Goal: Information Seeking & Learning: Learn about a topic

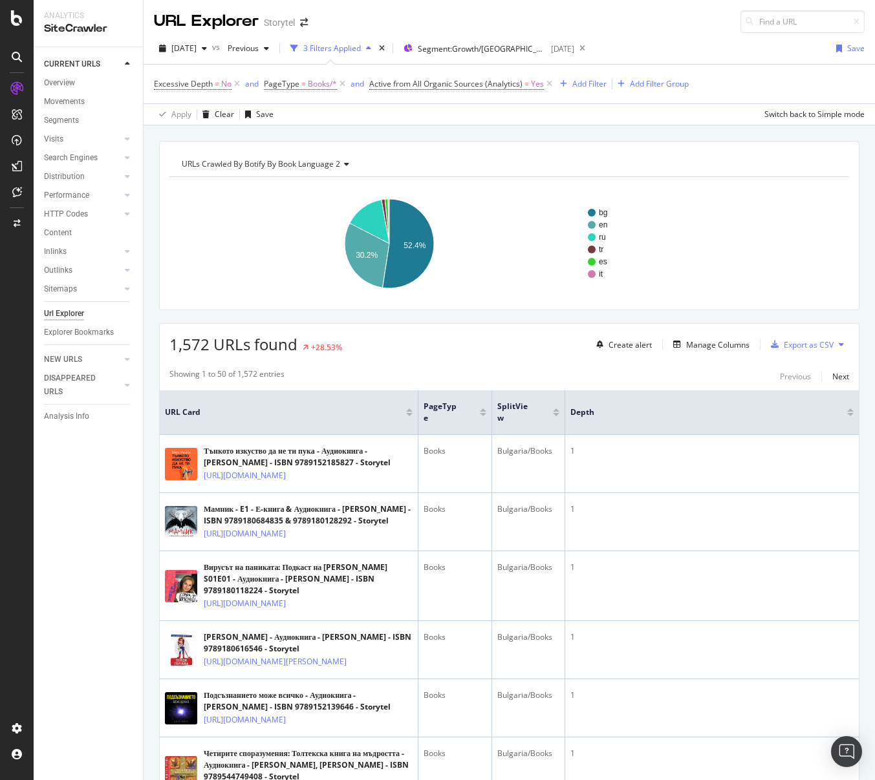
click at [538, 182] on div "bg en ru tr es it 30.2% 52.4% Book Language 2 Crawled URLs bg 824 en 474 ru 229…" at bounding box center [508, 238] width 679 height 123
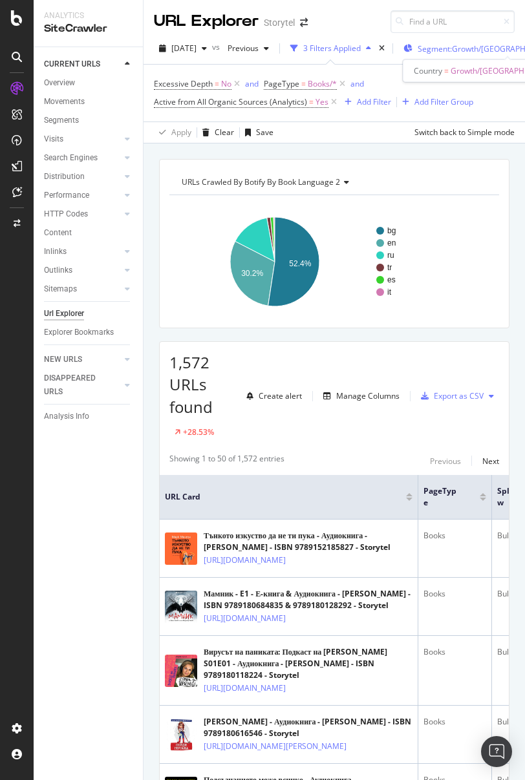
click at [470, 48] on span "Segment: Growth/[GEOGRAPHIC_DATA]" at bounding box center [482, 48] width 129 height 11
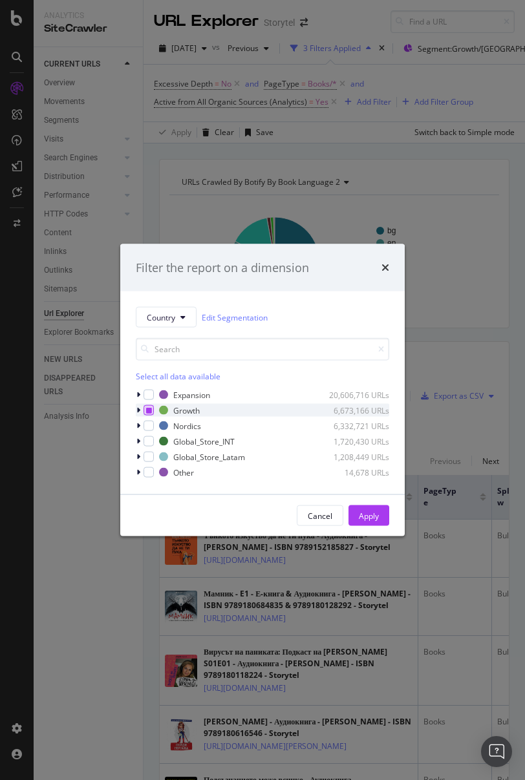
click at [145, 410] on div "modal" at bounding box center [148, 410] width 10 height 10
click at [146, 410] on icon "modal" at bounding box center [149, 410] width 6 height 6
click at [140, 396] on div "modal" at bounding box center [140, 394] width 8 height 13
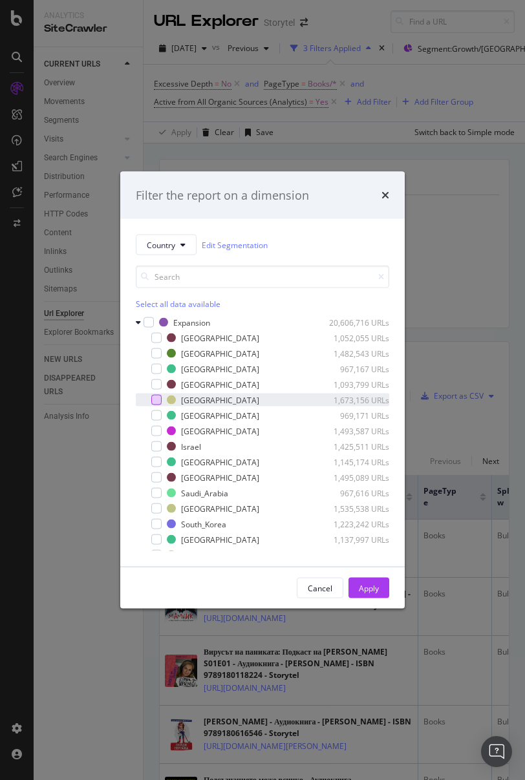
click at [151, 401] on div "modal" at bounding box center [156, 400] width 10 height 10
click at [359, 410] on div "Apply" at bounding box center [369, 587] width 20 height 19
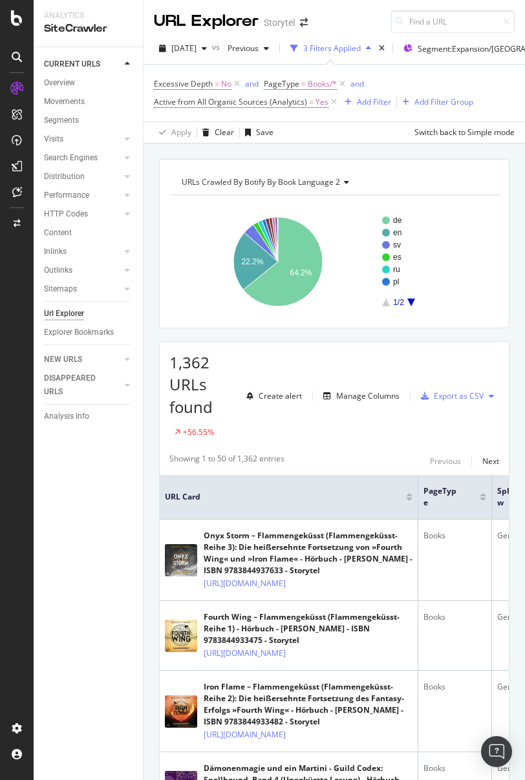
click at [422, 202] on div "de en sv es ru pl 1/2 22.2% 64.2% Book Language 2 Crawled URLs de 874 en 302 sv…" at bounding box center [334, 256] width 330 height 123
click at [476, 49] on span "Segment: Expansion/[GEOGRAPHIC_DATA]" at bounding box center [482, 48] width 129 height 11
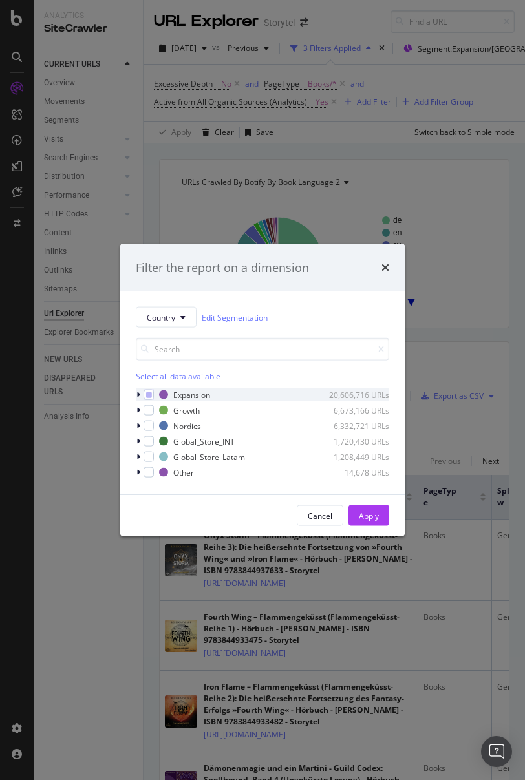
click at [138, 392] on icon "modal" at bounding box center [138, 395] width 4 height 8
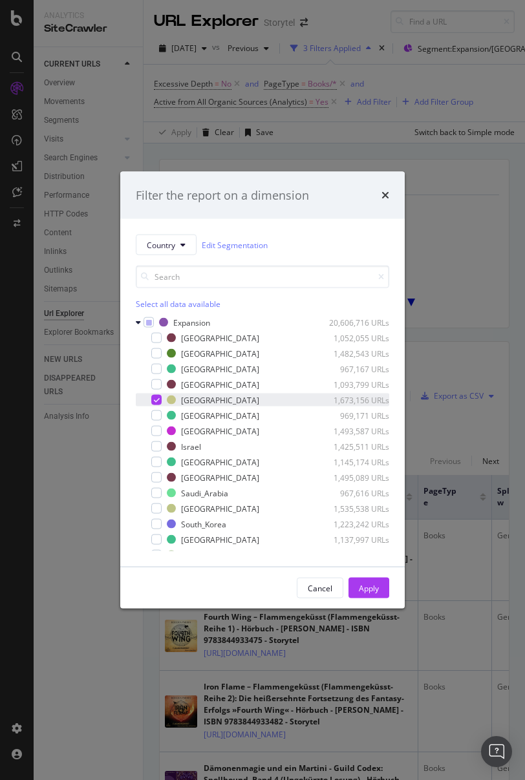
click at [156, 401] on icon "modal" at bounding box center [157, 400] width 6 height 6
click at [156, 410] on div "modal" at bounding box center [156, 462] width 10 height 10
click at [372, 410] on div "Apply" at bounding box center [369, 587] width 20 height 11
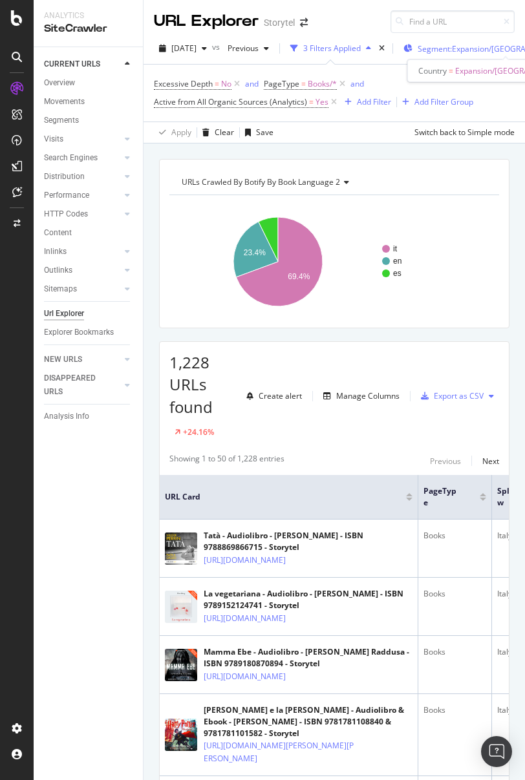
click at [475, 49] on span "Segment: Expansion/[GEOGRAPHIC_DATA]" at bounding box center [482, 48] width 129 height 11
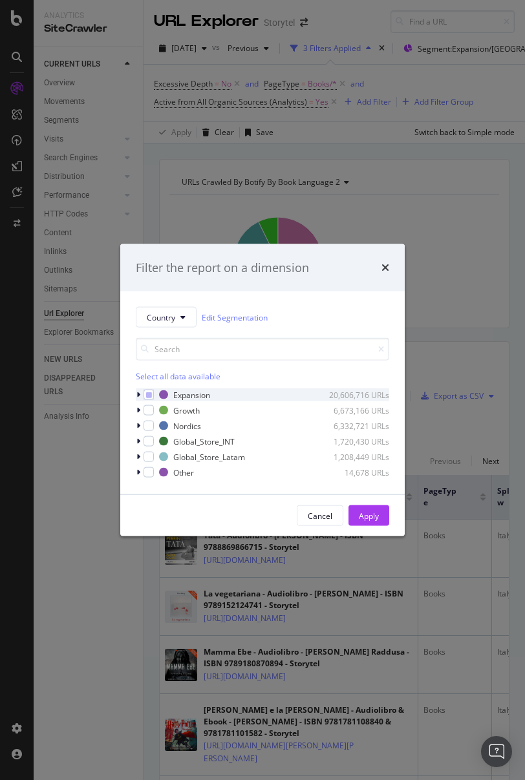
click at [138, 394] on icon "modal" at bounding box center [138, 395] width 4 height 8
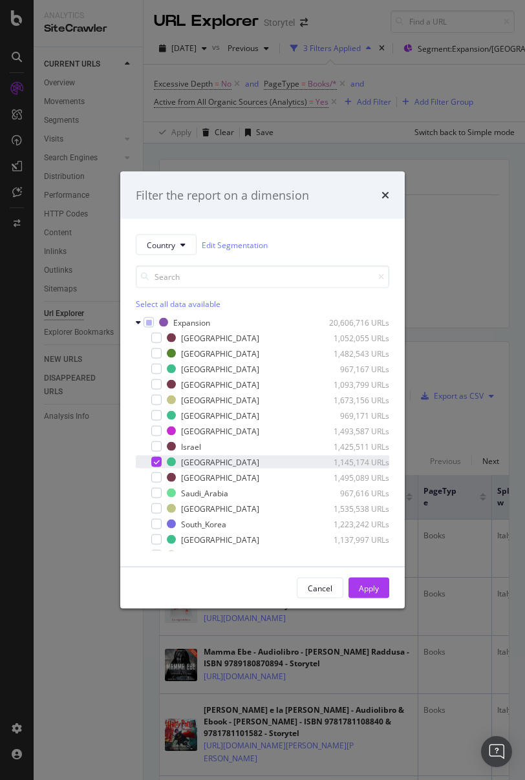
click at [158, 410] on icon "modal" at bounding box center [157, 462] width 6 height 6
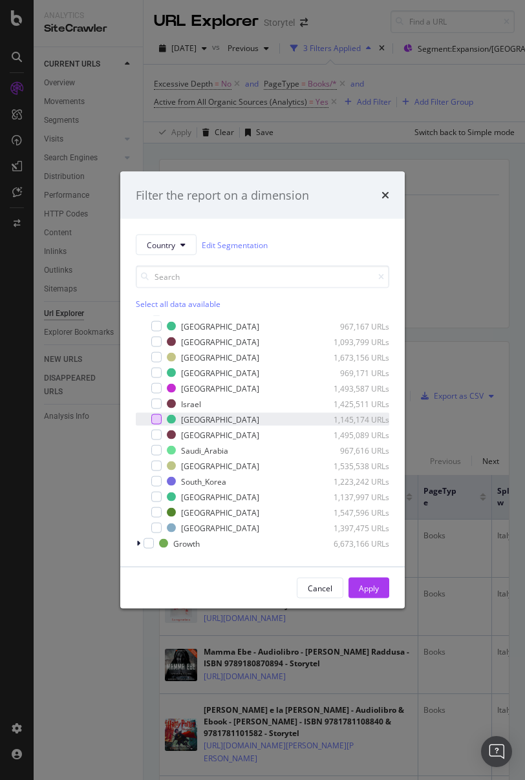
scroll to position [50, 0]
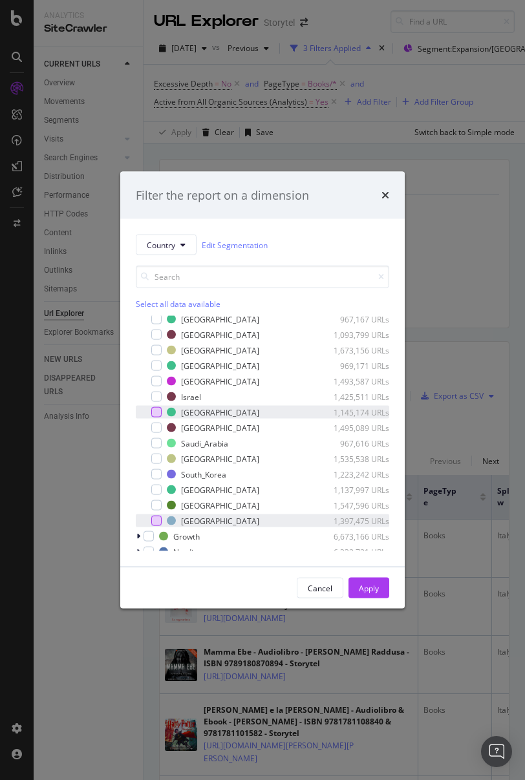
click at [156, 410] on div "modal" at bounding box center [156, 521] width 10 height 10
click at [375, 410] on div "Apply" at bounding box center [369, 587] width 20 height 11
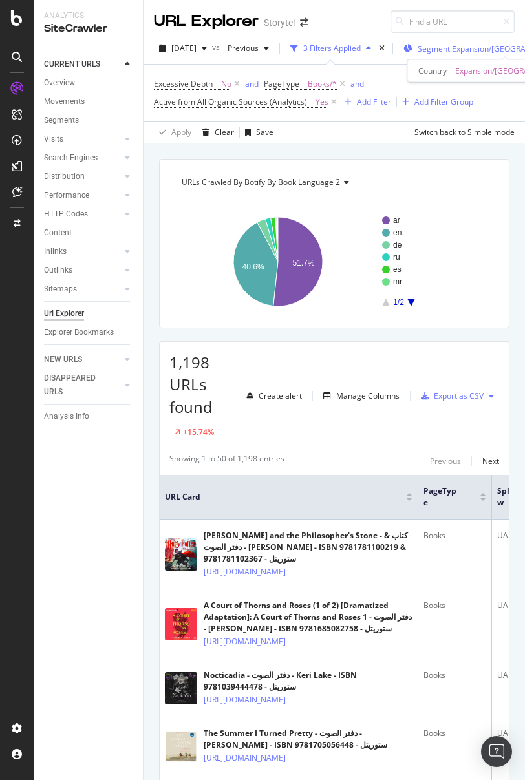
click at [483, 47] on span "Segment: Expansion/[GEOGRAPHIC_DATA]" at bounding box center [482, 48] width 129 height 11
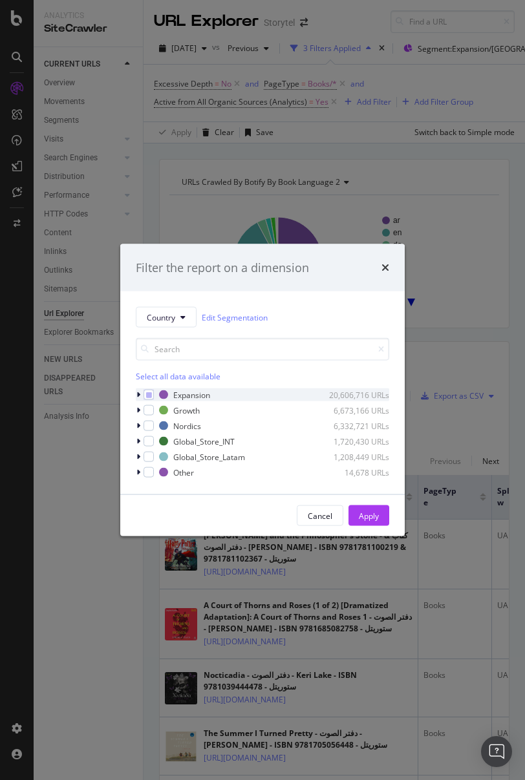
click at [142, 393] on div "modal" at bounding box center [140, 394] width 8 height 13
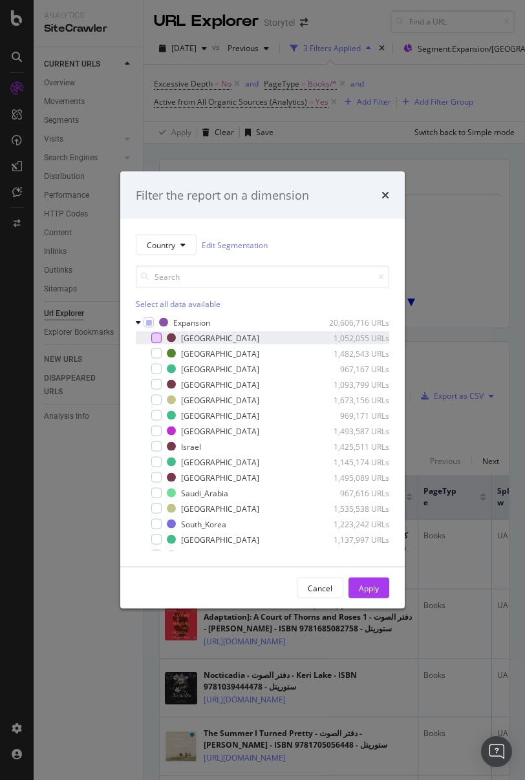
click at [160, 340] on div "modal" at bounding box center [156, 338] width 10 height 10
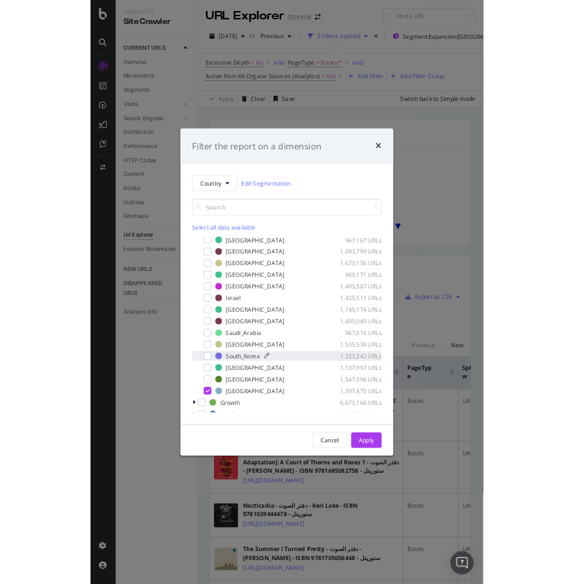
scroll to position [103, 0]
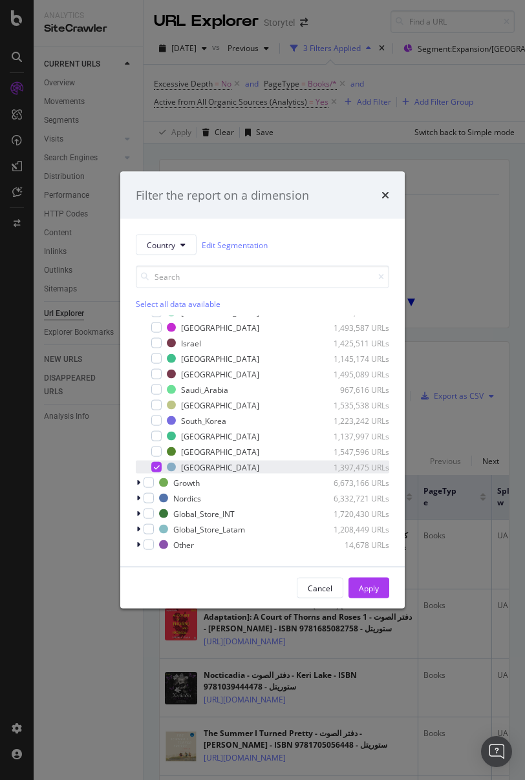
click at [154, 410] on icon "modal" at bounding box center [157, 467] width 6 height 6
drag, startPoint x: 373, startPoint y: 586, endPoint x: 376, endPoint y: 572, distance: 14.0
click at [373, 410] on div "Apply" at bounding box center [369, 587] width 20 height 11
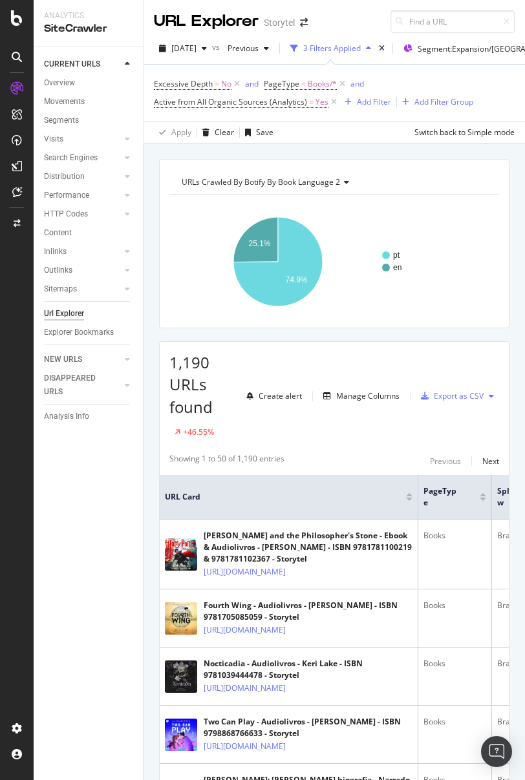
click at [452, 228] on rect "A chart." at bounding box center [334, 262] width 330 height 112
click at [472, 48] on span "Segment: Expansion/[GEOGRAPHIC_DATA]" at bounding box center [482, 48] width 129 height 11
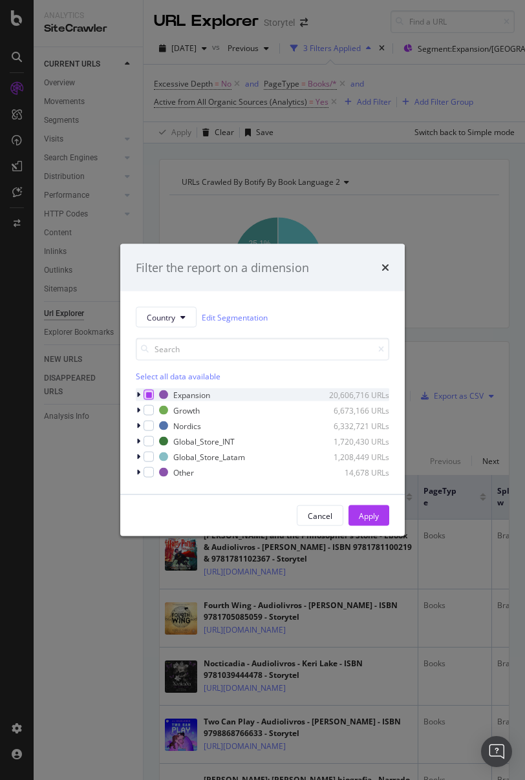
click at [145, 393] on div "modal" at bounding box center [148, 395] width 10 height 10
click at [149, 395] on icon "modal" at bounding box center [149, 395] width 6 height 6
click at [139, 410] on icon "modal" at bounding box center [138, 426] width 4 height 8
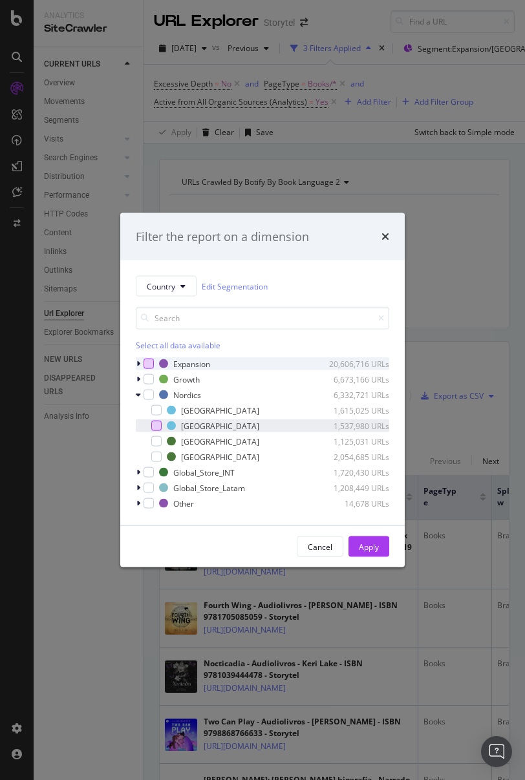
click at [153, 410] on div "modal" at bounding box center [156, 426] width 10 height 10
click at [379, 410] on button "Apply" at bounding box center [368, 546] width 41 height 21
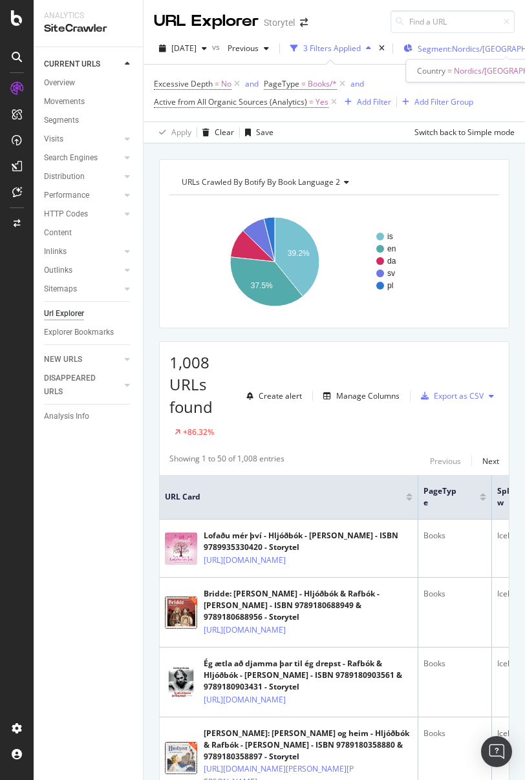
click at [471, 47] on span "Segment: Nordics/[GEOGRAPHIC_DATA]" at bounding box center [482, 48] width 129 height 11
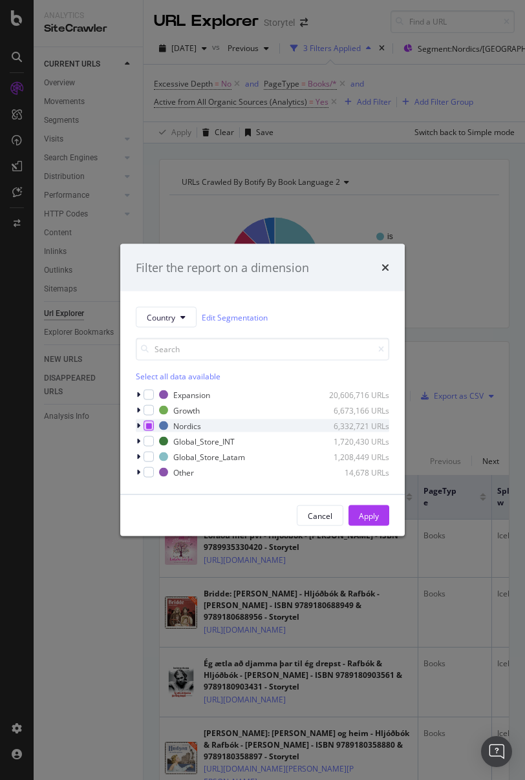
click at [147, 410] on icon "modal" at bounding box center [149, 426] width 6 height 6
click at [136, 394] on icon "modal" at bounding box center [138, 395] width 4 height 8
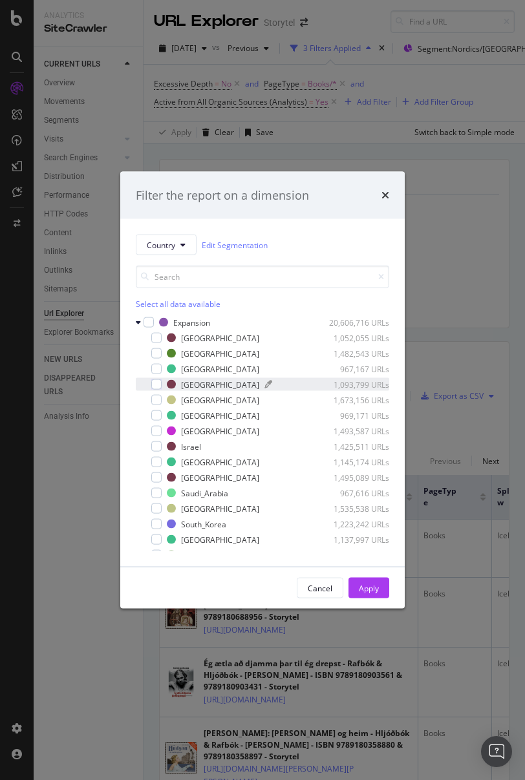
click at [187, 386] on div "[GEOGRAPHIC_DATA]" at bounding box center [220, 384] width 78 height 11
click at [371, 410] on div "Apply" at bounding box center [369, 587] width 20 height 11
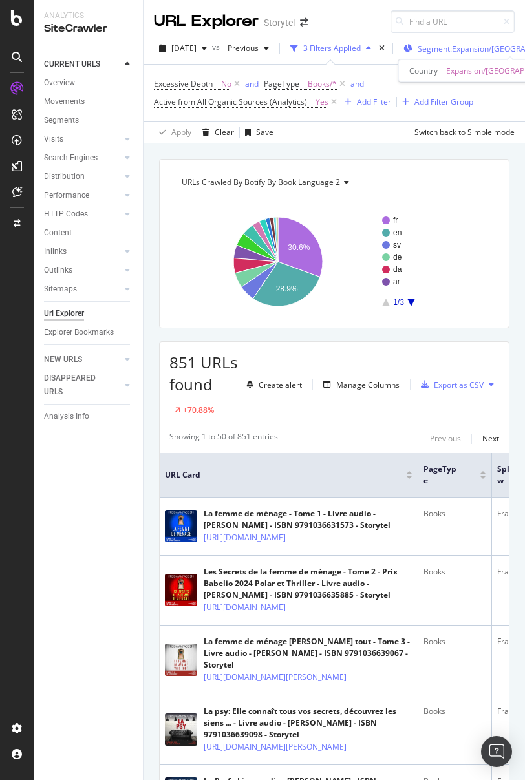
click at [477, 49] on span "Segment: Expansion/[GEOGRAPHIC_DATA]" at bounding box center [482, 48] width 129 height 11
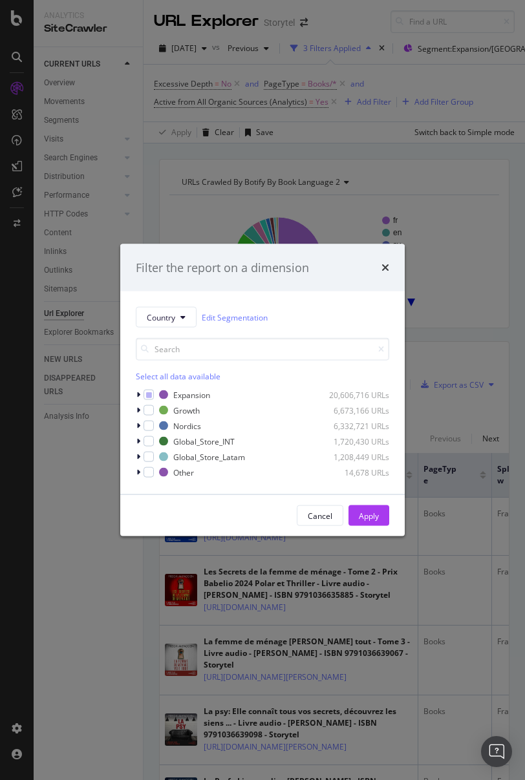
click at [471, 160] on div "Filter the report on a dimension Country Edit Segmentation Select all data avai…" at bounding box center [262, 390] width 525 height 780
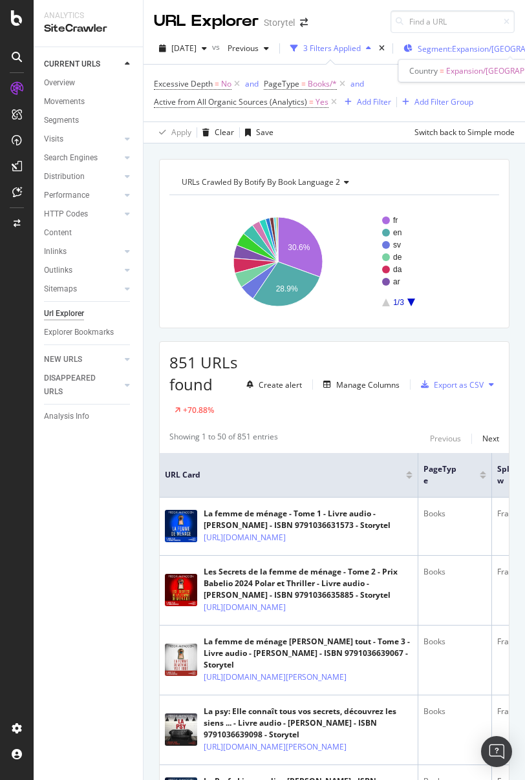
click at [464, 48] on span "Segment: Expansion/[GEOGRAPHIC_DATA]" at bounding box center [482, 48] width 129 height 11
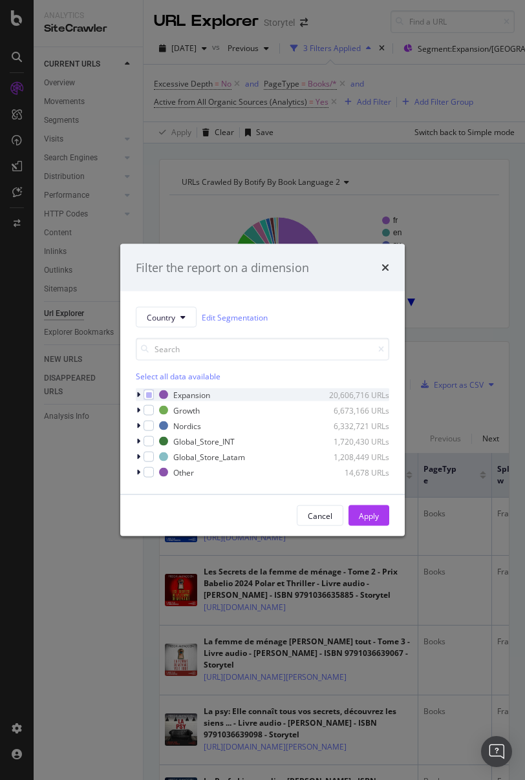
click at [139, 396] on icon "modal" at bounding box center [138, 395] width 4 height 8
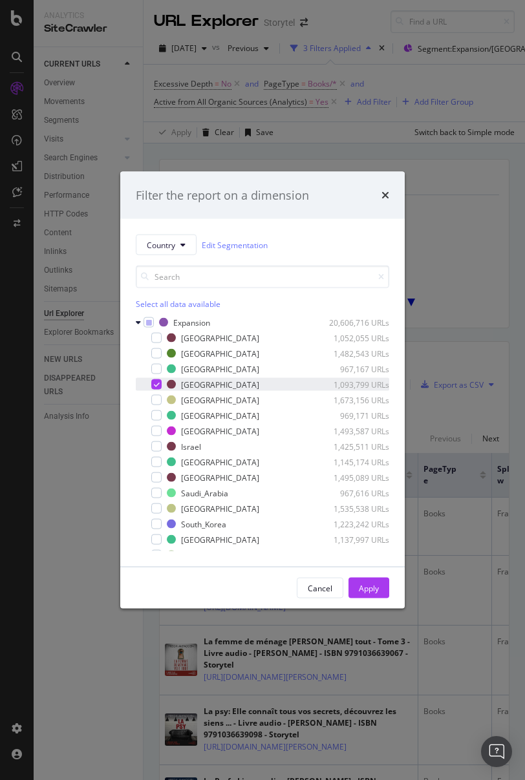
click at [158, 387] on icon "modal" at bounding box center [157, 384] width 6 height 6
click at [156, 410] on div "modal" at bounding box center [156, 431] width 10 height 10
click at [376, 410] on div "Apply" at bounding box center [369, 587] width 20 height 11
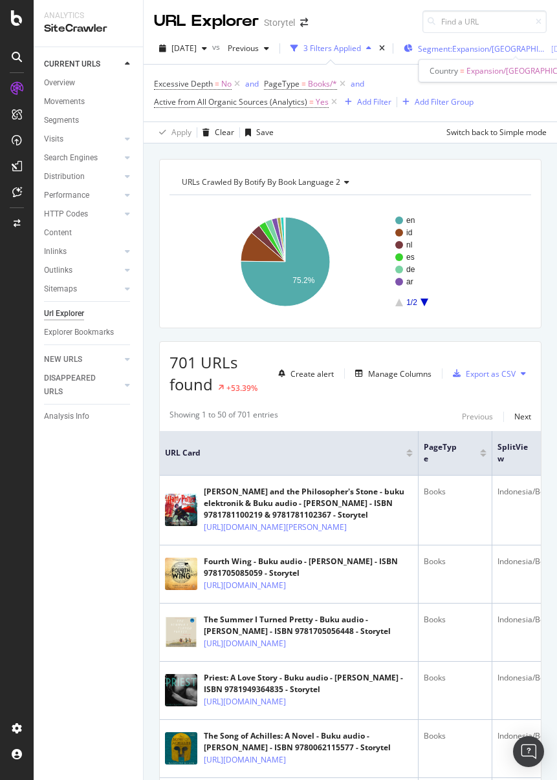
click at [496, 45] on span "Segment: Expansion/[GEOGRAPHIC_DATA]" at bounding box center [482, 48] width 129 height 11
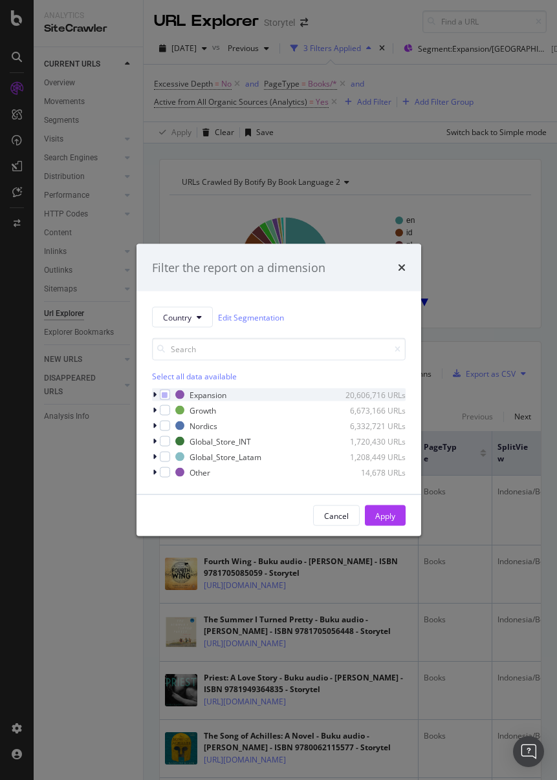
click at [154, 394] on icon "modal" at bounding box center [155, 395] width 4 height 8
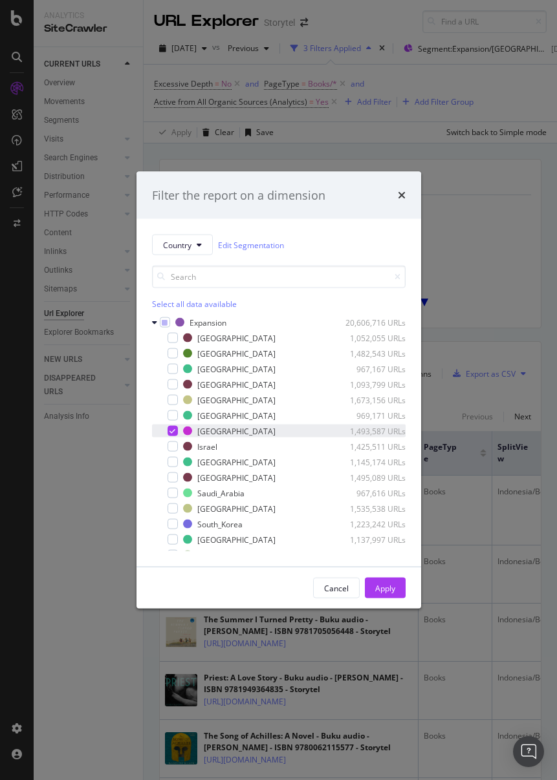
click at [173, 410] on icon "modal" at bounding box center [172, 431] width 6 height 6
click at [173, 369] on div "modal" at bounding box center [172, 369] width 10 height 10
click at [381, 410] on div "Apply" at bounding box center [385, 587] width 20 height 11
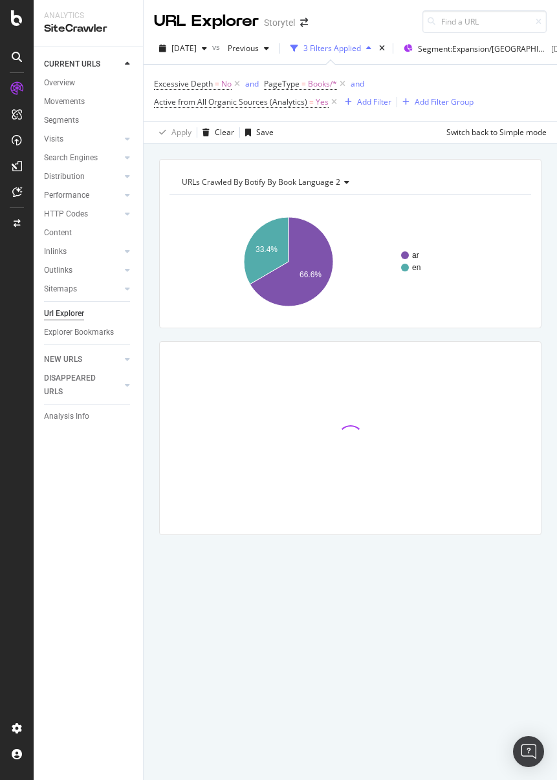
click at [479, 211] on rect "A chart." at bounding box center [349, 262] width 361 height 112
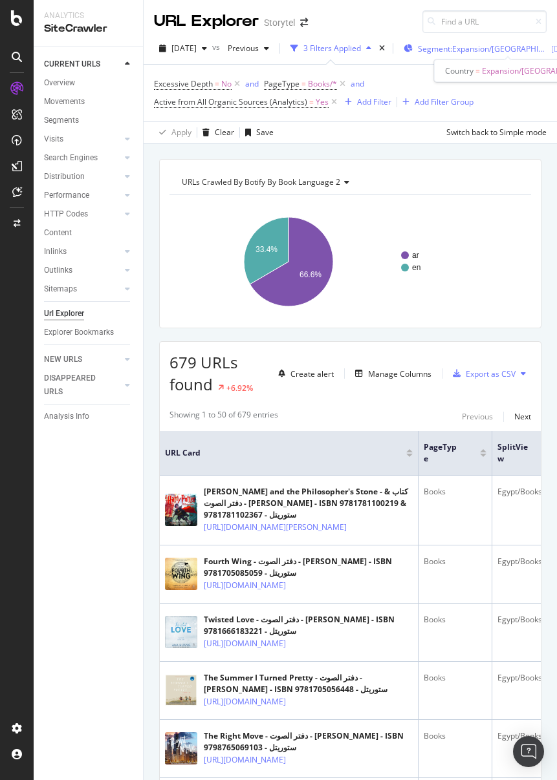
click at [496, 49] on span "Segment: Expansion/[GEOGRAPHIC_DATA]" at bounding box center [482, 48] width 129 height 11
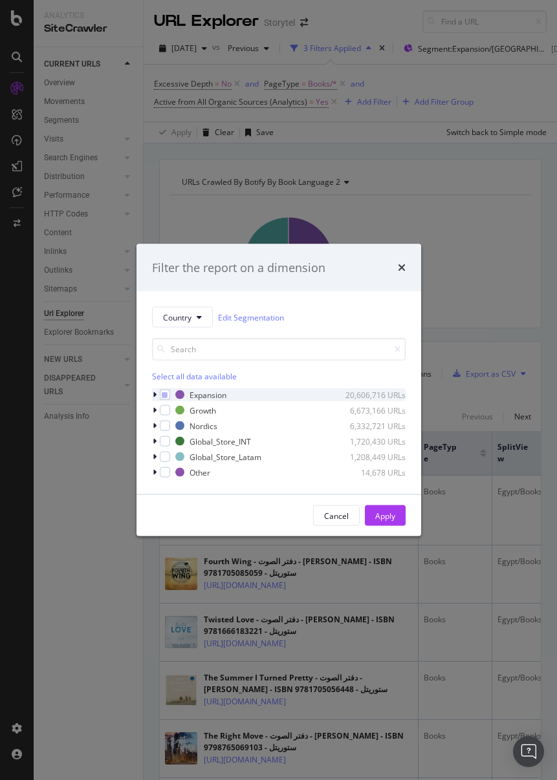
click at [155, 392] on icon "modal" at bounding box center [155, 395] width 4 height 8
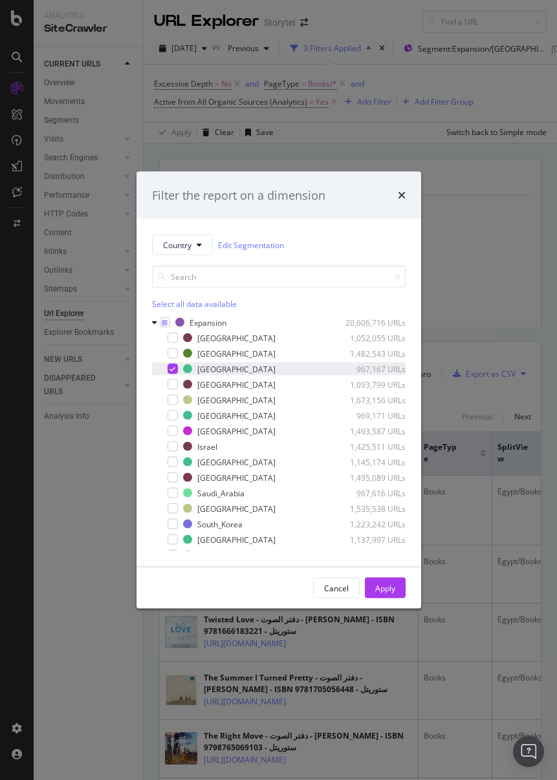
click at [169, 370] on icon "modal" at bounding box center [172, 369] width 6 height 6
drag, startPoint x: 172, startPoint y: 493, endPoint x: 220, endPoint y: 508, distance: 50.1
click at [172, 410] on div "modal" at bounding box center [172, 493] width 10 height 10
click at [381, 410] on div "Apply" at bounding box center [385, 587] width 20 height 11
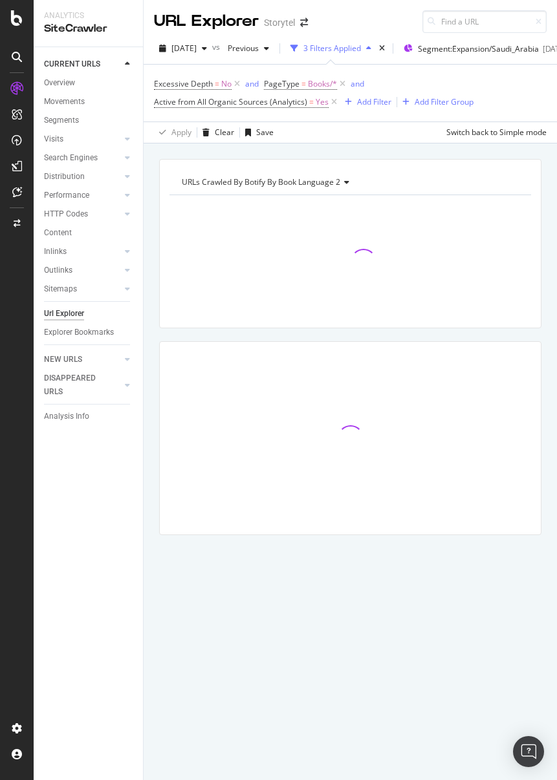
click at [539, 410] on div "URLs Crawled By Botify By Book Language 2 Chart (by Value) Table Expand Export …" at bounding box center [349, 461] width 413 height 637
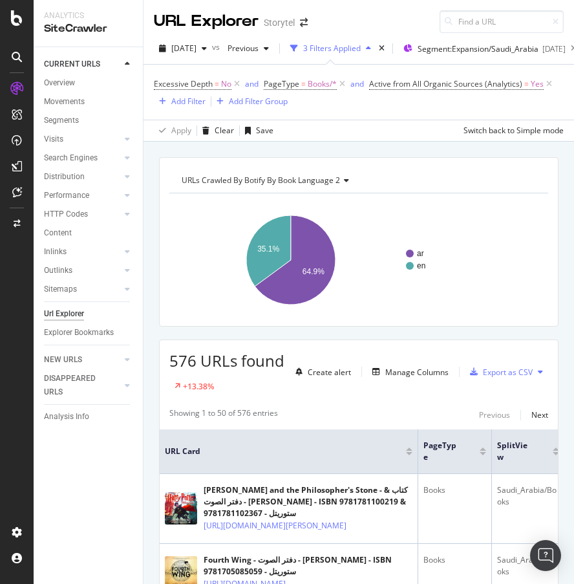
drag, startPoint x: 527, startPoint y: 216, endPoint x: 501, endPoint y: 226, distance: 27.8
click at [527, 216] on rect "A chart." at bounding box center [353, 260] width 369 height 112
click at [493, 52] on span "Segment: Expansion/Saudi_Arabia" at bounding box center [478, 48] width 121 height 11
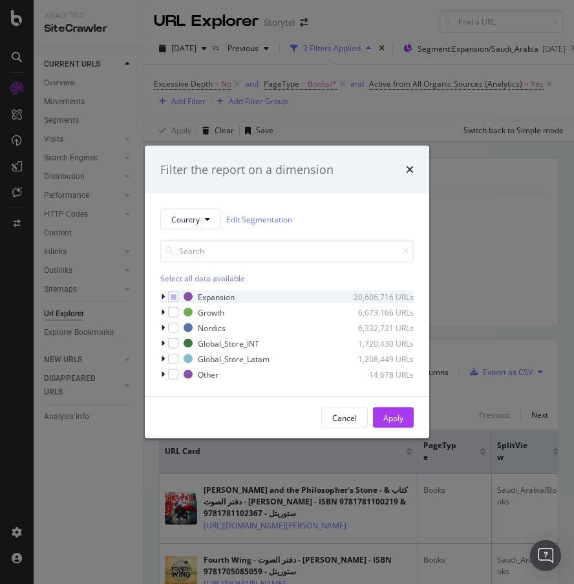
click at [161, 295] on icon "modal" at bounding box center [163, 297] width 4 height 8
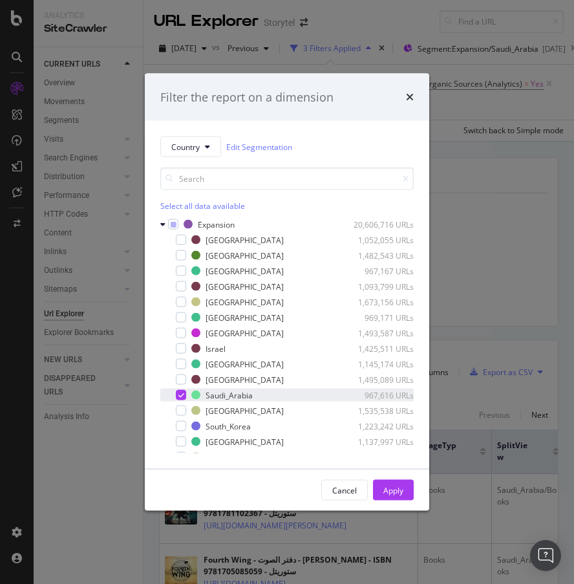
click at [178, 394] on icon "modal" at bounding box center [181, 395] width 6 height 6
click at [182, 352] on div "modal" at bounding box center [181, 348] width 10 height 10
click at [396, 410] on div "Apply" at bounding box center [393, 489] width 20 height 11
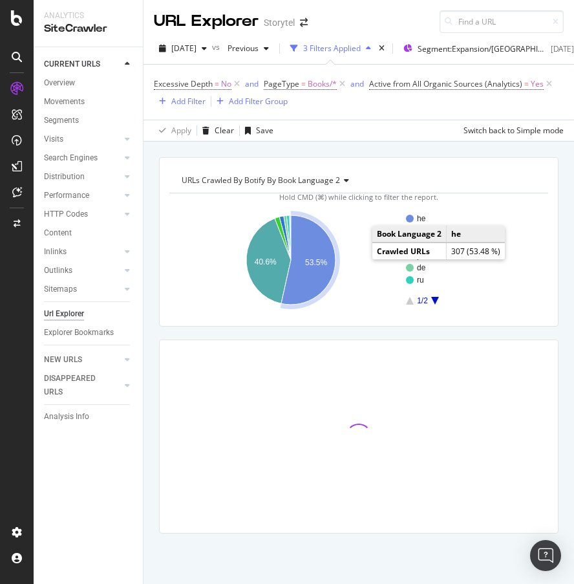
click at [453, 212] on rect "A chart." at bounding box center [353, 260] width 369 height 112
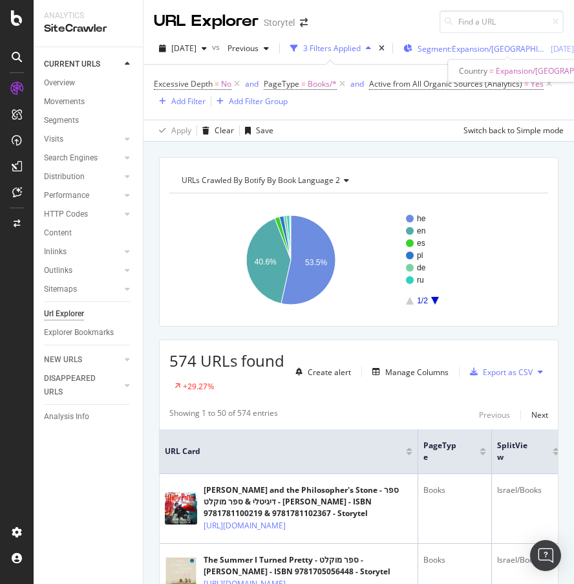
click at [500, 47] on span "Segment: Expansion/[GEOGRAPHIC_DATA]" at bounding box center [482, 48] width 129 height 11
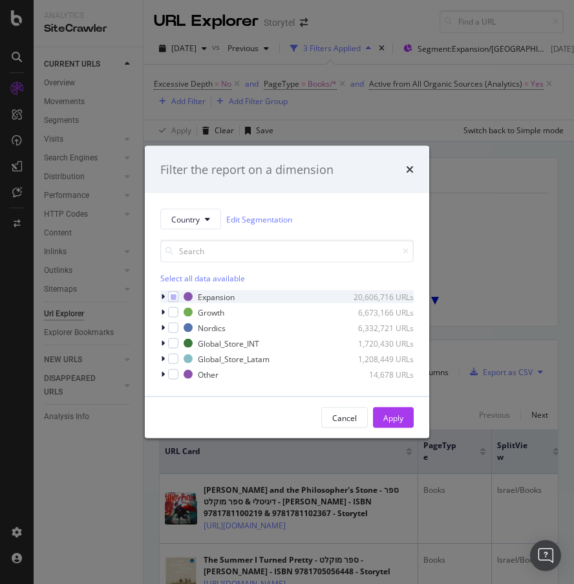
click at [165, 296] on div "modal" at bounding box center [164, 296] width 8 height 13
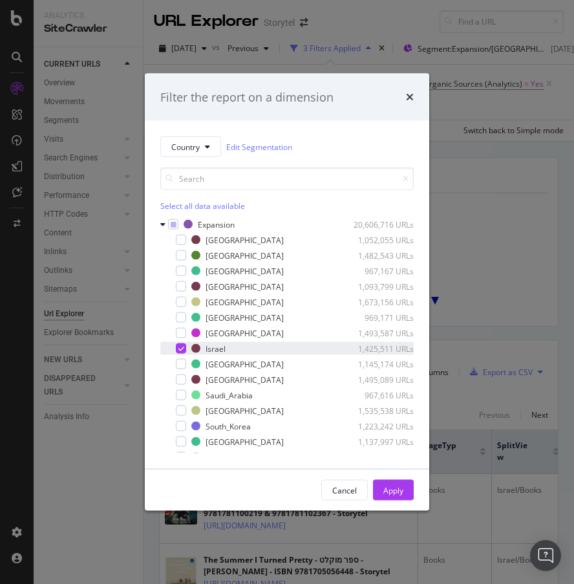
click at [184, 349] on div "modal" at bounding box center [181, 348] width 10 height 10
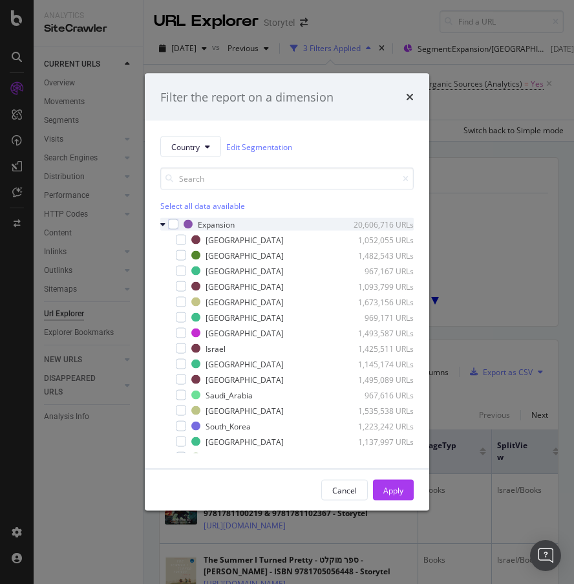
click at [160, 224] on icon "modal" at bounding box center [162, 224] width 5 height 8
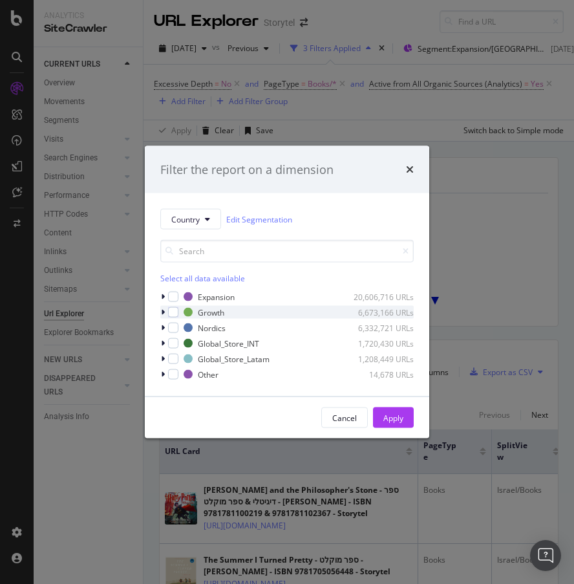
click at [164, 308] on icon "modal" at bounding box center [163, 312] width 4 height 8
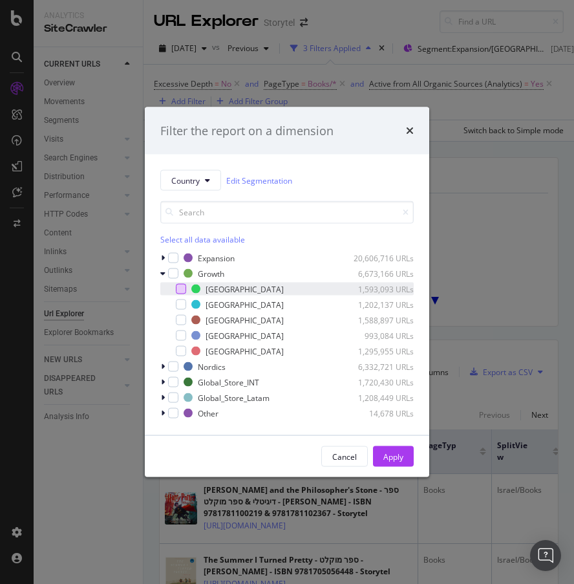
click at [177, 290] on div "modal" at bounding box center [181, 289] width 10 height 10
click at [403, 410] on div "Apply" at bounding box center [393, 456] width 20 height 11
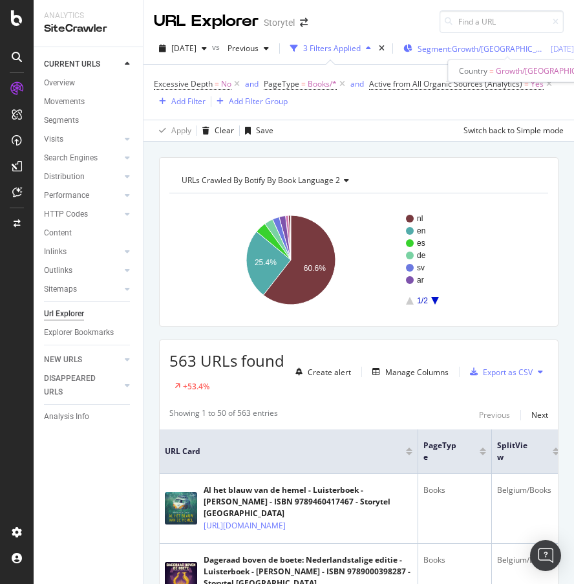
click at [506, 48] on span "Segment: Growth/[GEOGRAPHIC_DATA]" at bounding box center [482, 48] width 129 height 11
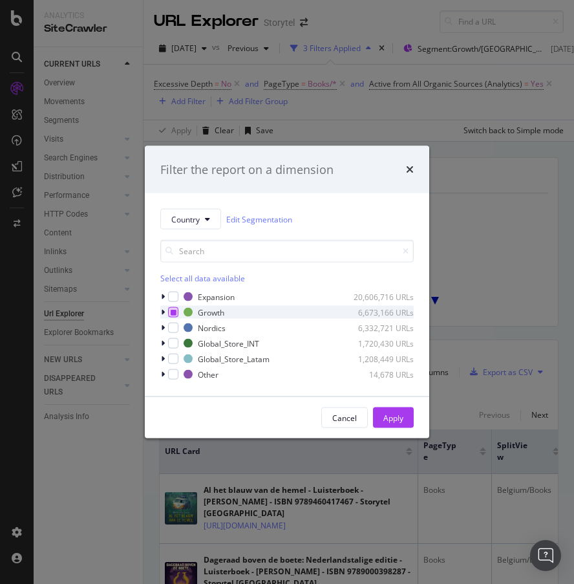
click at [175, 311] on icon "modal" at bounding box center [174, 312] width 6 height 6
click at [162, 312] on icon "modal" at bounding box center [163, 312] width 4 height 8
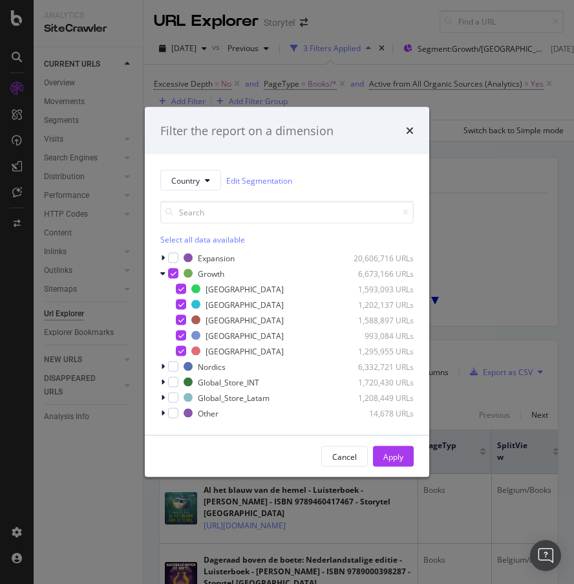
click at [173, 270] on icon "modal" at bounding box center [174, 273] width 6 height 6
click at [164, 272] on icon "modal" at bounding box center [162, 274] width 5 height 8
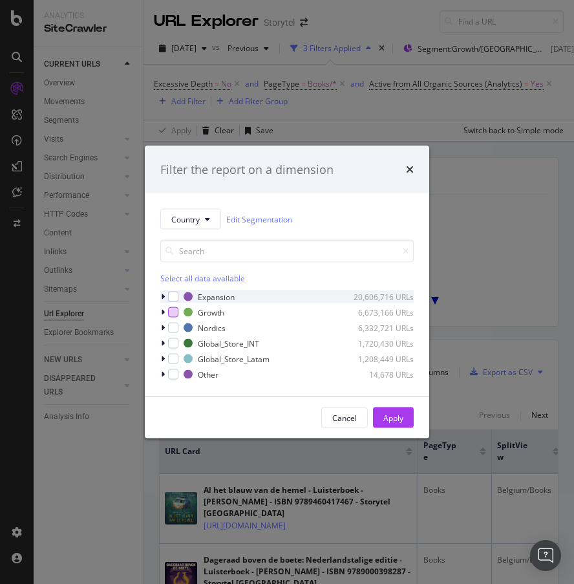
click at [163, 293] on icon "modal" at bounding box center [163, 297] width 4 height 8
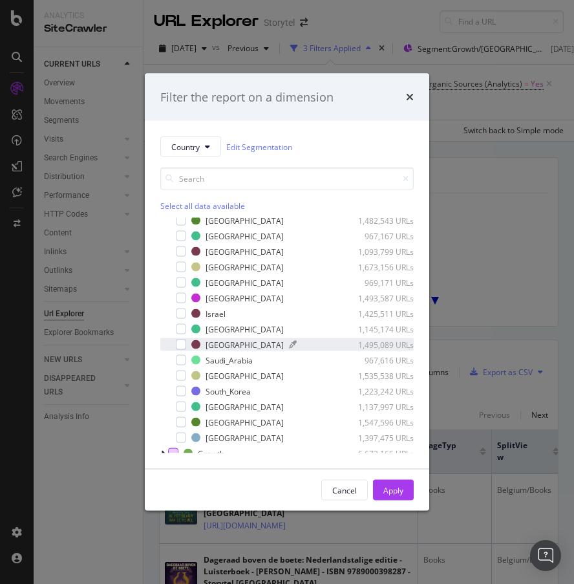
scroll to position [43, 0]
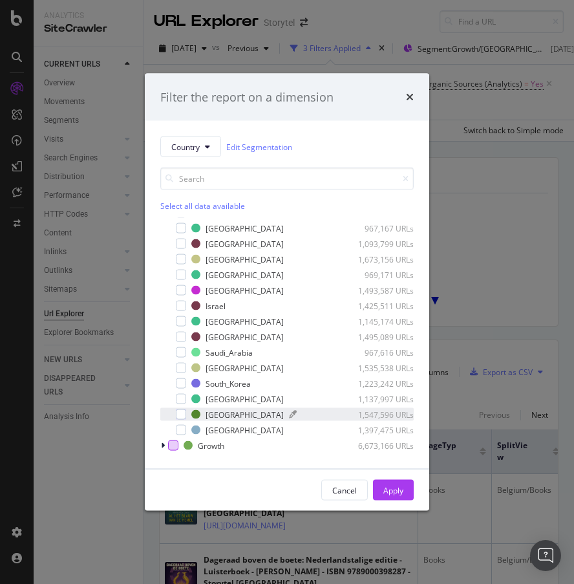
click at [229, 410] on div "[GEOGRAPHIC_DATA]" at bounding box center [245, 413] width 78 height 11
click at [410, 410] on button "Apply" at bounding box center [393, 490] width 41 height 21
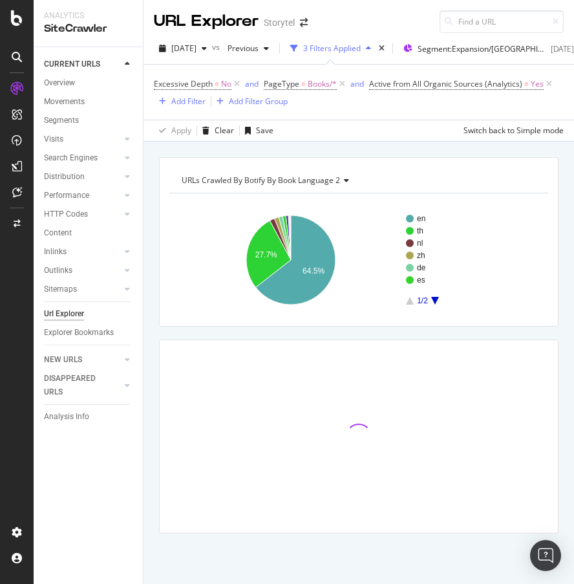
click at [452, 195] on div "en th nl zh [PERSON_NAME] 1/2 27.7% 64.5% Book Language 2 Crawled URLs en 321 t…" at bounding box center [358, 254] width 379 height 123
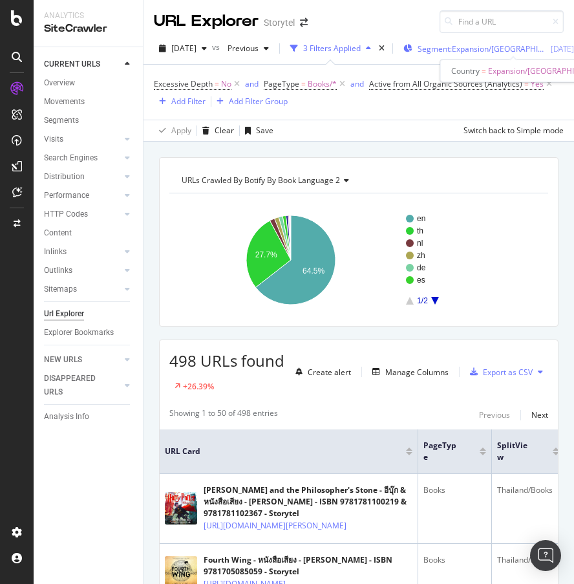
click at [502, 47] on span "Segment: Expansion/[GEOGRAPHIC_DATA]" at bounding box center [482, 48] width 129 height 11
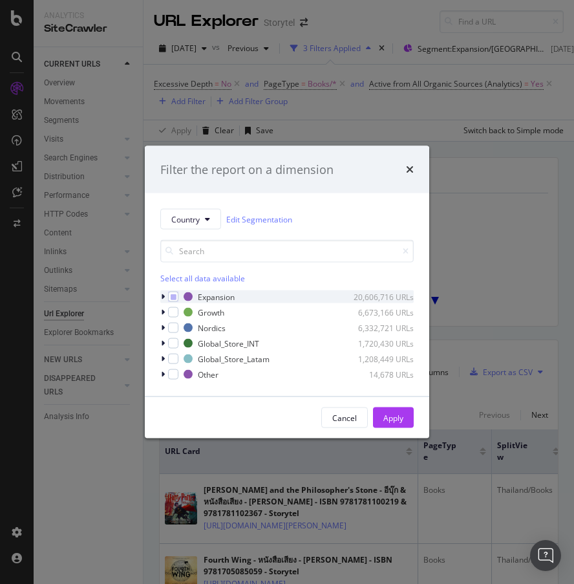
click at [162, 295] on icon "modal" at bounding box center [163, 297] width 4 height 8
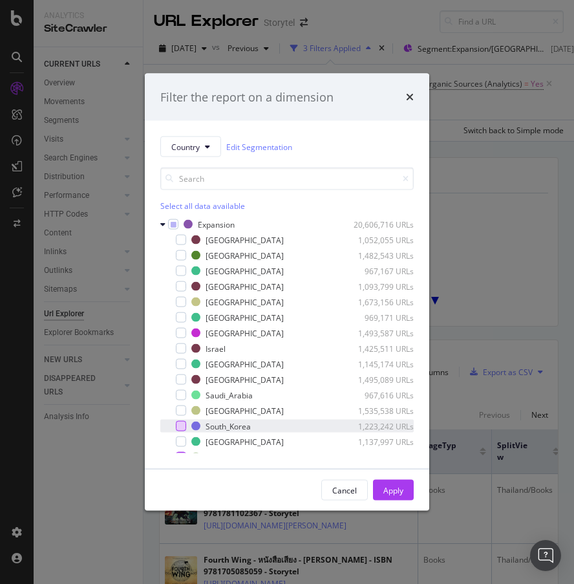
click at [178, 410] on div "modal" at bounding box center [181, 426] width 10 height 10
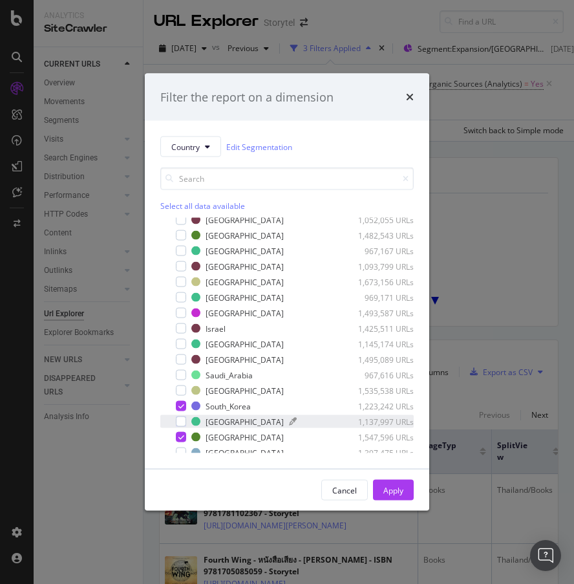
scroll to position [21, 0]
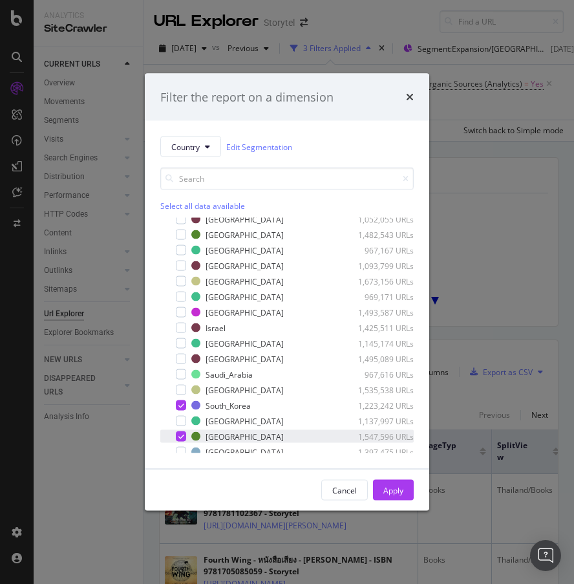
click at [180, 410] on icon "modal" at bounding box center [181, 436] width 6 height 6
click at [395, 410] on div "Apply" at bounding box center [393, 489] width 20 height 11
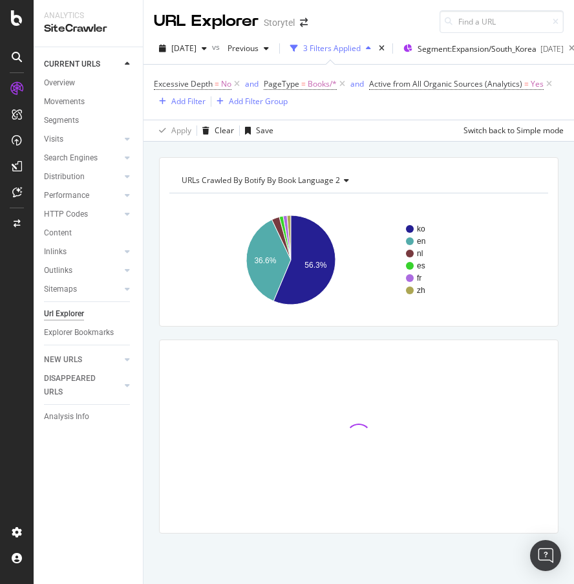
click at [436, 202] on div "ko en nl es fr zh 36.6% 56.3% Book Language 2 Crawled URLs ko 40 en 26 nl 2 es …" at bounding box center [358, 254] width 379 height 123
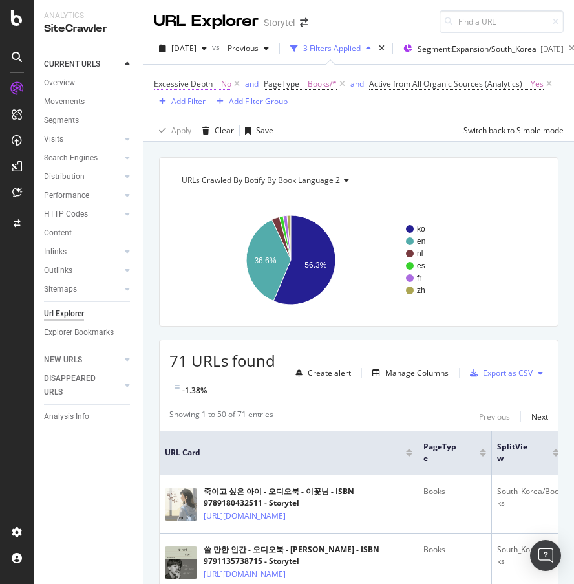
click at [202, 85] on span "Excessive Depth" at bounding box center [183, 83] width 59 height 11
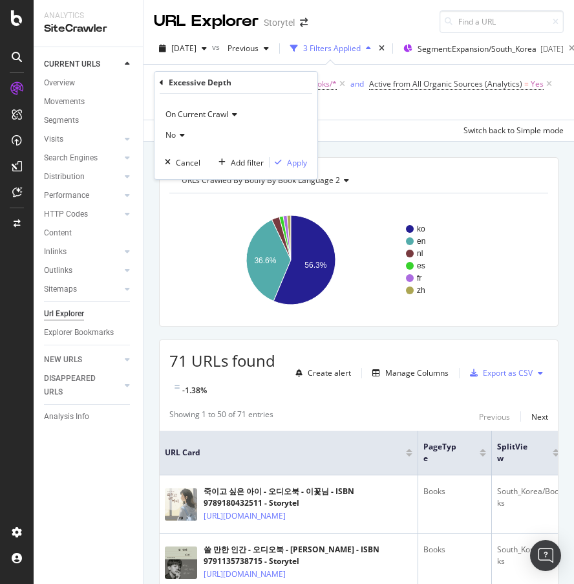
click at [183, 134] on icon at bounding box center [180, 135] width 9 height 8
click at [186, 160] on div "Yes" at bounding box center [237, 161] width 138 height 17
click at [296, 161] on div "Apply" at bounding box center [297, 162] width 20 height 11
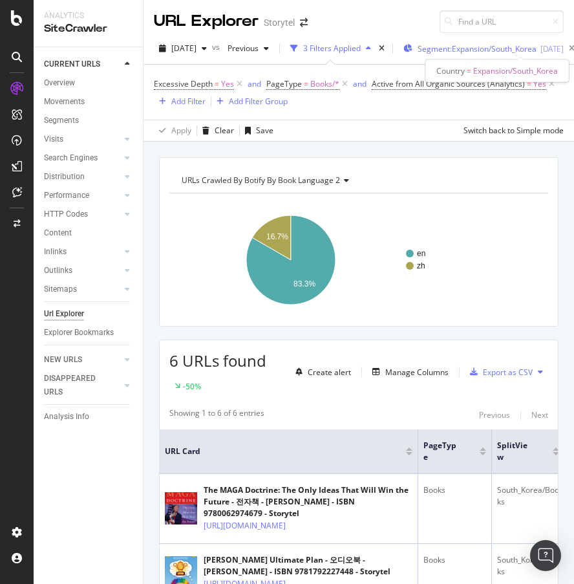
click at [493, 48] on span "Segment: Expansion/South_Korea" at bounding box center [477, 48] width 119 height 11
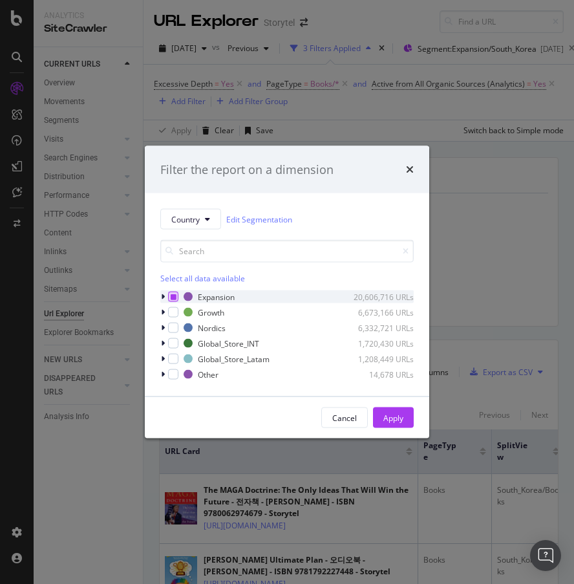
click at [173, 296] on icon "modal" at bounding box center [174, 296] width 6 height 6
click at [173, 342] on div "modal" at bounding box center [173, 343] width 10 height 10
click at [398, 410] on div "Apply" at bounding box center [393, 417] width 20 height 11
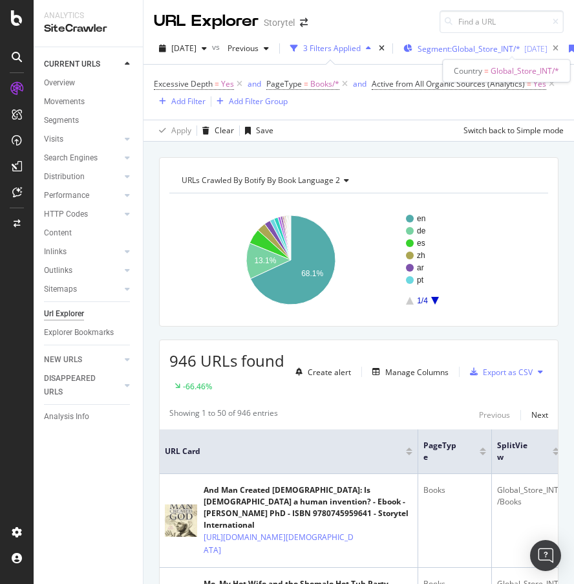
click at [493, 48] on span "Segment: Global_Store_INT/*" at bounding box center [469, 48] width 103 height 11
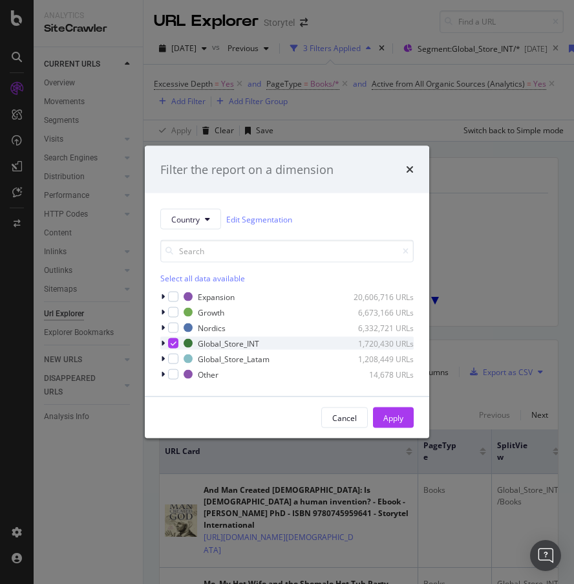
click at [171, 345] on icon "modal" at bounding box center [174, 343] width 6 height 6
click at [174, 357] on div "modal" at bounding box center [173, 359] width 10 height 10
click at [390, 410] on div "Apply" at bounding box center [393, 417] width 20 height 11
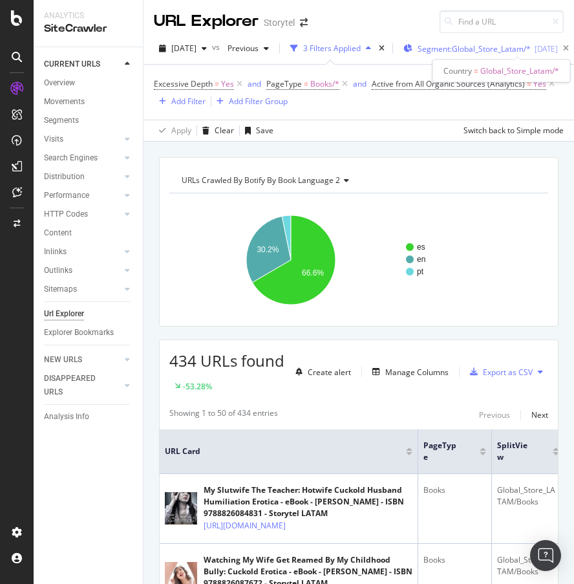
click at [513, 47] on span "Segment: Global_Store_Latam/*" at bounding box center [474, 48] width 113 height 11
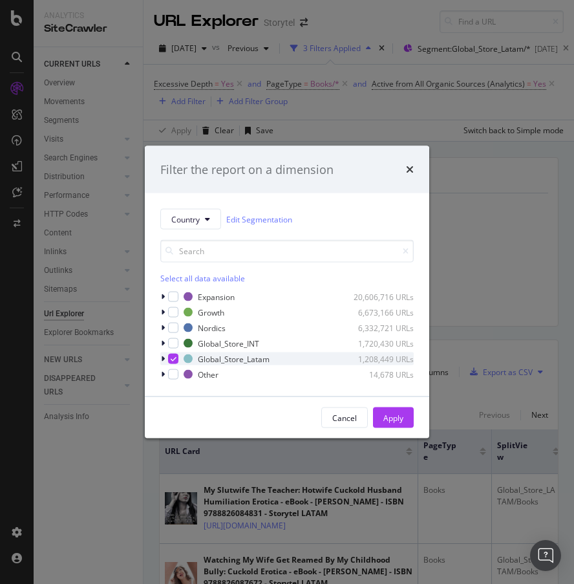
click at [173, 361] on icon "modal" at bounding box center [174, 358] width 6 height 6
click at [164, 327] on icon "modal" at bounding box center [163, 328] width 4 height 8
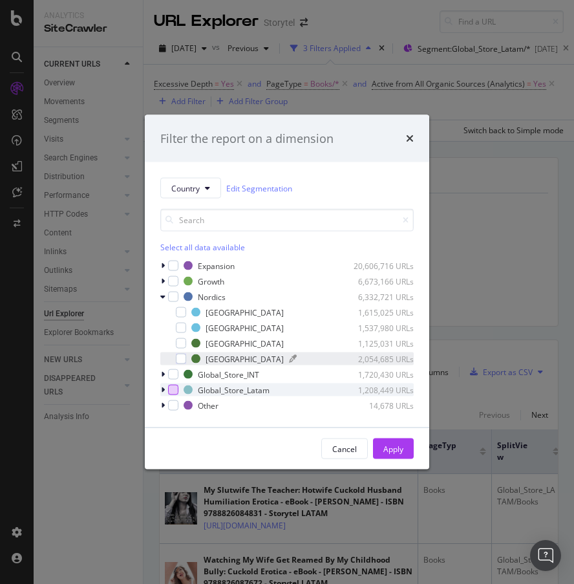
click at [210, 355] on div "[GEOGRAPHIC_DATA]" at bounding box center [245, 358] width 78 height 11
click at [399, 410] on div "Apply" at bounding box center [393, 448] width 20 height 11
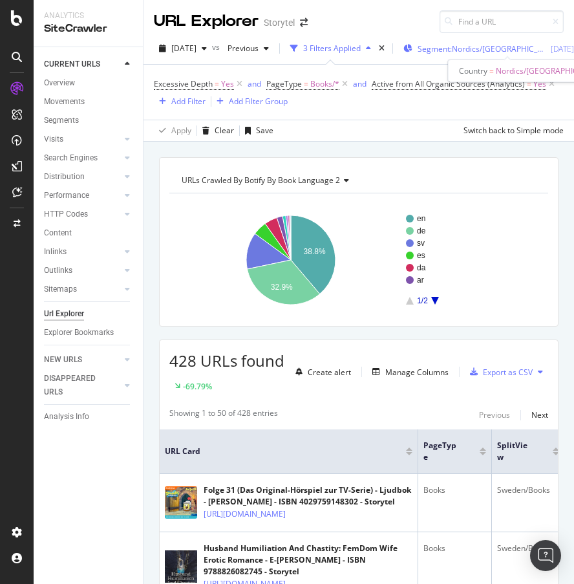
click at [500, 47] on span "Segment: Nordics/[GEOGRAPHIC_DATA]" at bounding box center [482, 48] width 129 height 11
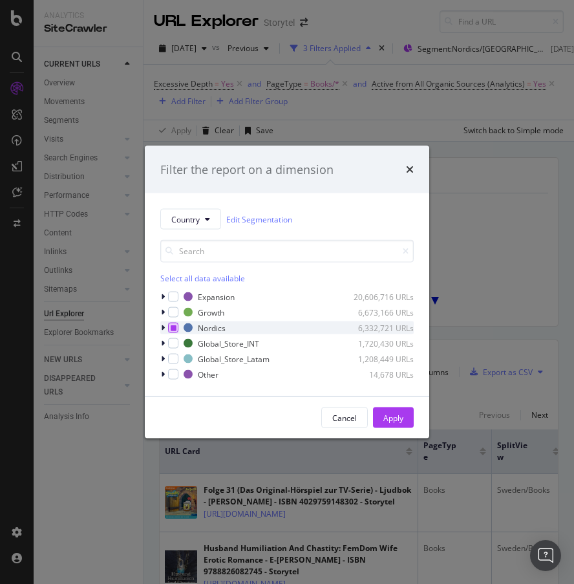
click at [176, 327] on div "modal" at bounding box center [173, 328] width 10 height 10
click at [174, 326] on icon "modal" at bounding box center [174, 327] width 6 height 6
click at [164, 295] on icon "modal" at bounding box center [163, 297] width 4 height 8
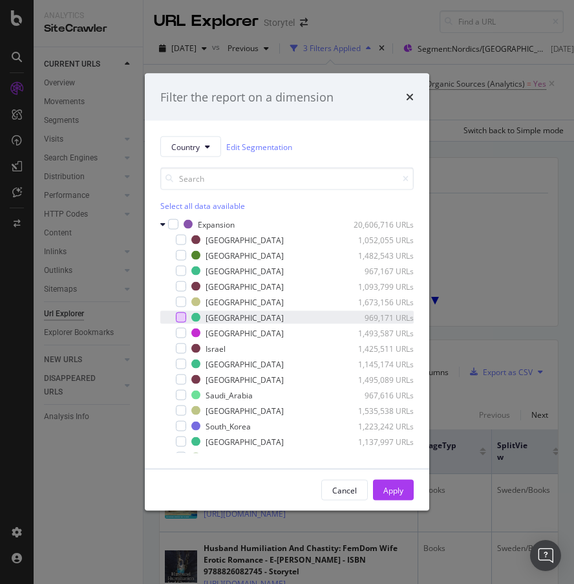
click at [176, 319] on div "modal" at bounding box center [181, 317] width 10 height 10
click at [390, 410] on div "Apply" at bounding box center [393, 489] width 20 height 11
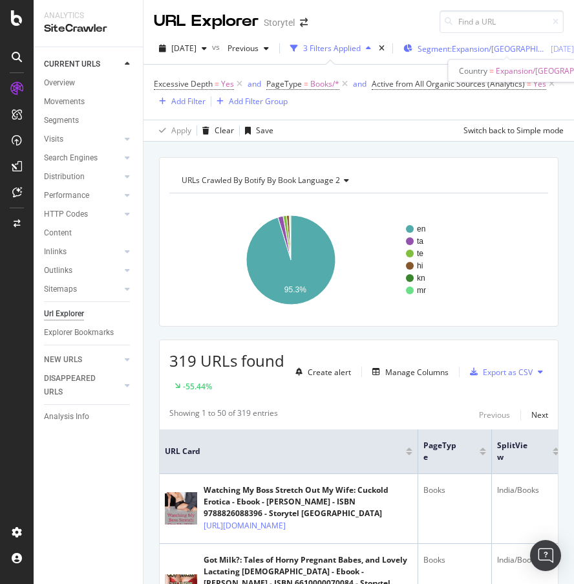
click at [496, 47] on span "Segment: Expansion/[GEOGRAPHIC_DATA]" at bounding box center [482, 48] width 129 height 11
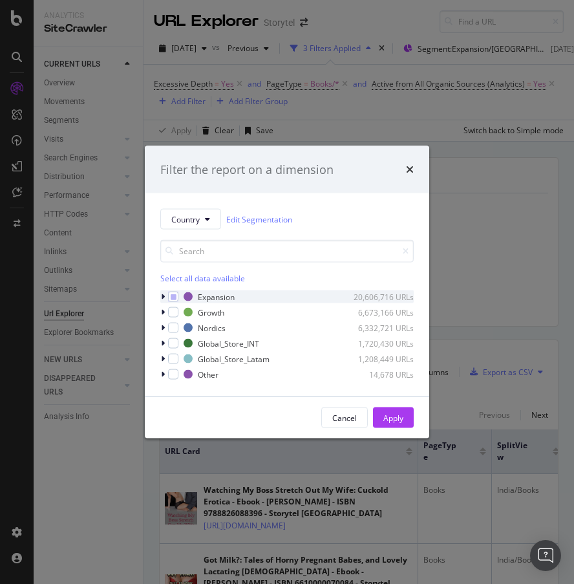
click at [160, 294] on div "modal" at bounding box center [164, 296] width 8 height 13
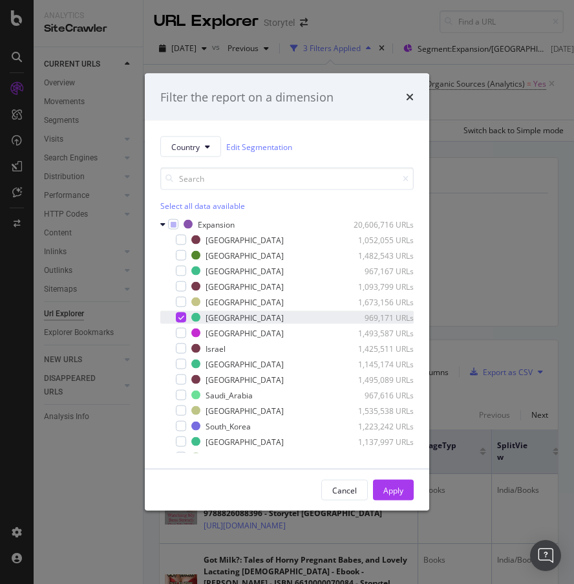
click at [181, 315] on icon "modal" at bounding box center [181, 317] width 6 height 6
click at [180, 302] on div "modal" at bounding box center [181, 302] width 10 height 10
drag, startPoint x: 396, startPoint y: 483, endPoint x: 387, endPoint y: 476, distance: 11.0
click at [395, 410] on div "Apply" at bounding box center [393, 489] width 20 height 19
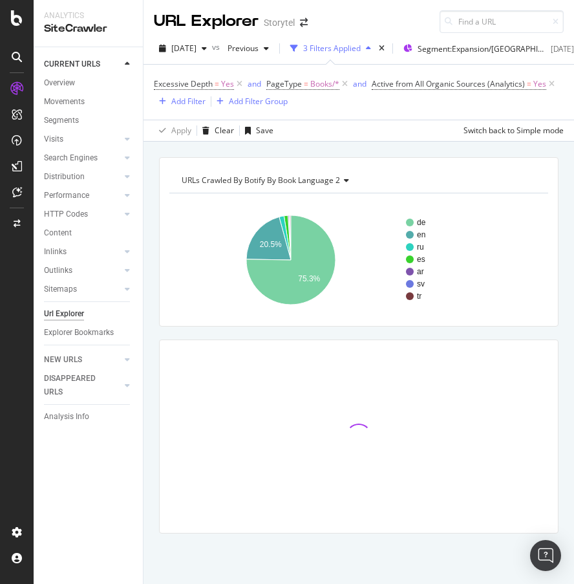
click at [428, 184] on div "URLs Crawled By Botify By Book Language 2" at bounding box center [357, 180] width 357 height 21
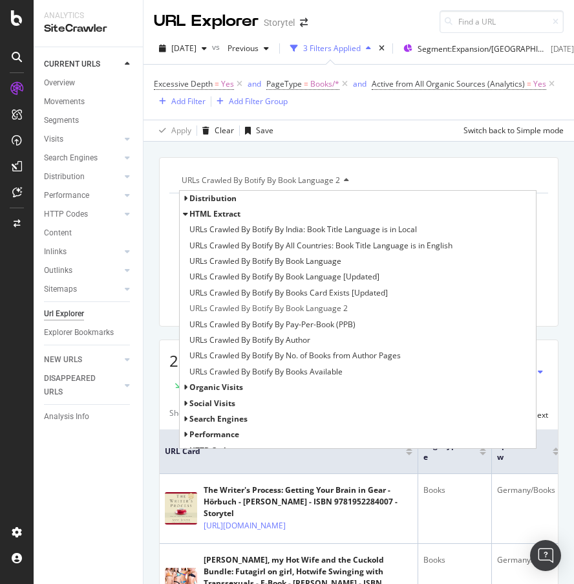
click at [428, 179] on div "URLs Crawled By Botify By Book Language 2" at bounding box center [357, 180] width 357 height 21
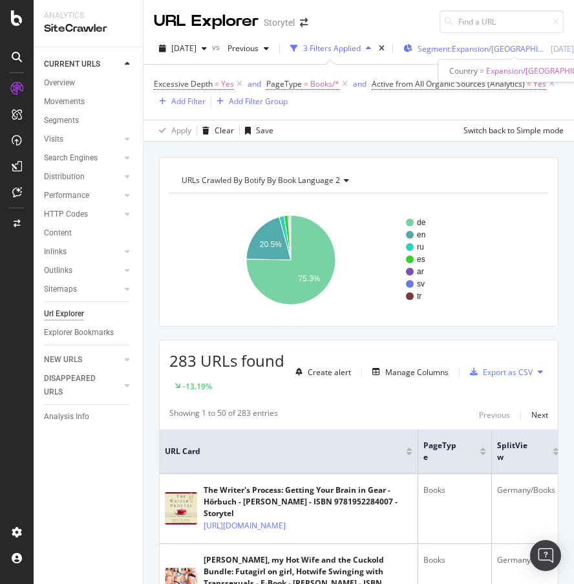
click at [502, 52] on span "Segment: Expansion/[GEOGRAPHIC_DATA]" at bounding box center [482, 48] width 129 height 11
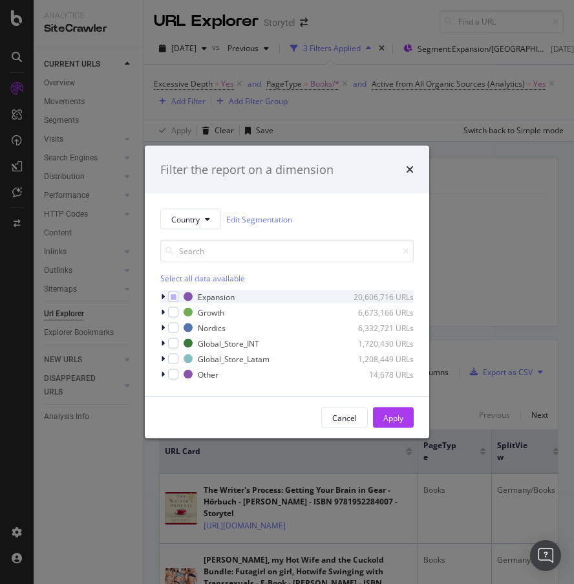
click at [163, 295] on icon "modal" at bounding box center [163, 297] width 4 height 8
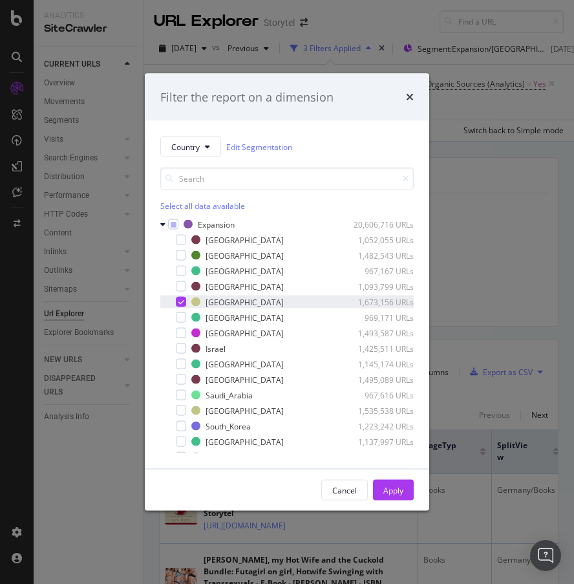
click at [178, 301] on icon "modal" at bounding box center [181, 302] width 6 height 6
click at [180, 253] on div "modal" at bounding box center [181, 255] width 10 height 10
click at [405, 410] on button "Apply" at bounding box center [393, 490] width 41 height 21
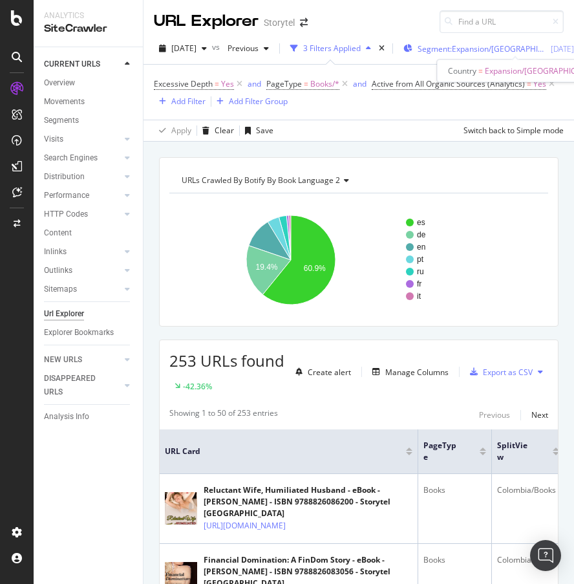
click at [479, 48] on span "Segment: Expansion/[GEOGRAPHIC_DATA]" at bounding box center [482, 48] width 129 height 11
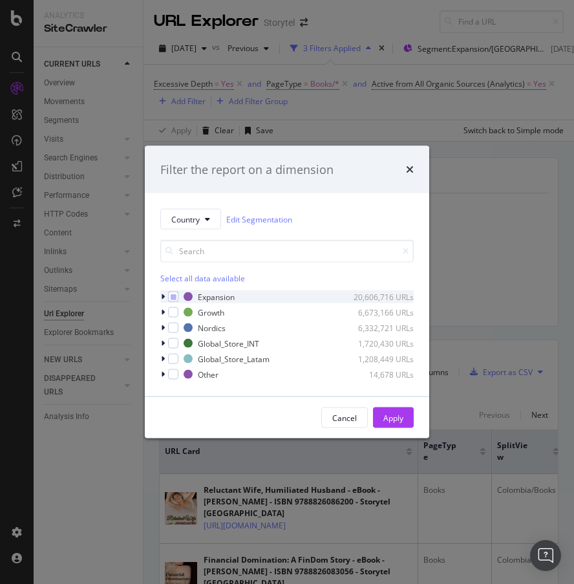
click at [164, 293] on icon "modal" at bounding box center [163, 297] width 4 height 8
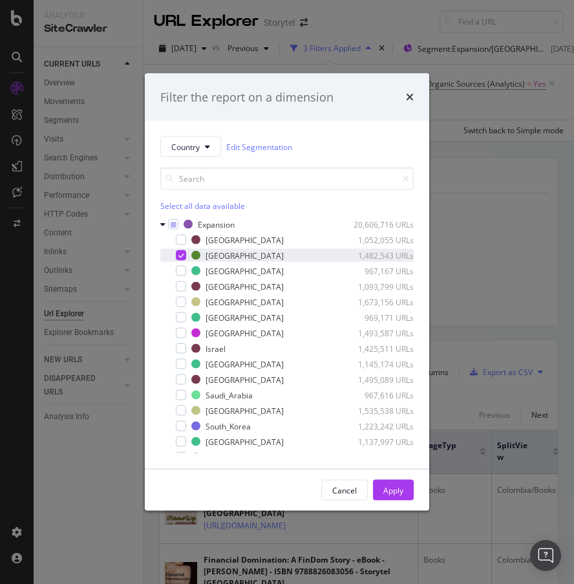
click at [181, 253] on icon "modal" at bounding box center [181, 255] width 6 height 6
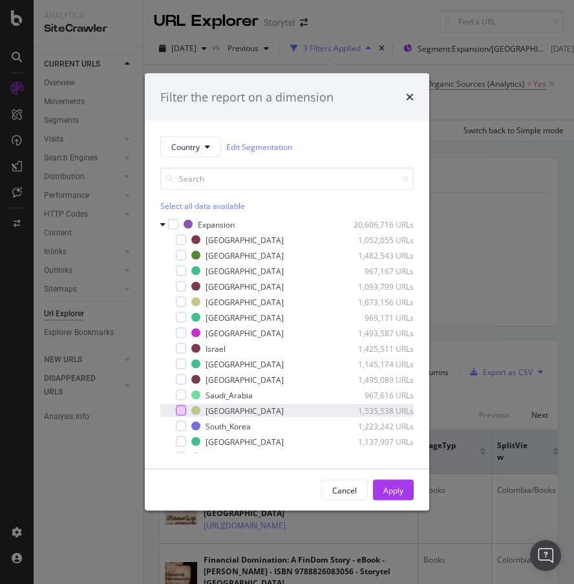
click at [182, 407] on div "modal" at bounding box center [181, 410] width 10 height 10
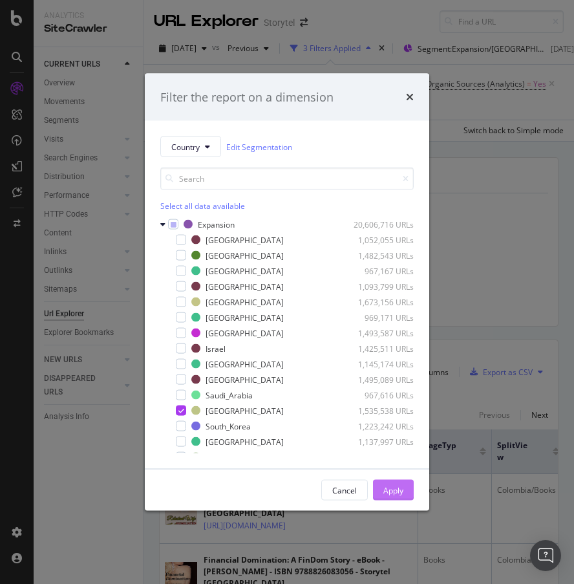
click at [399, 410] on div "Apply" at bounding box center [393, 489] width 20 height 11
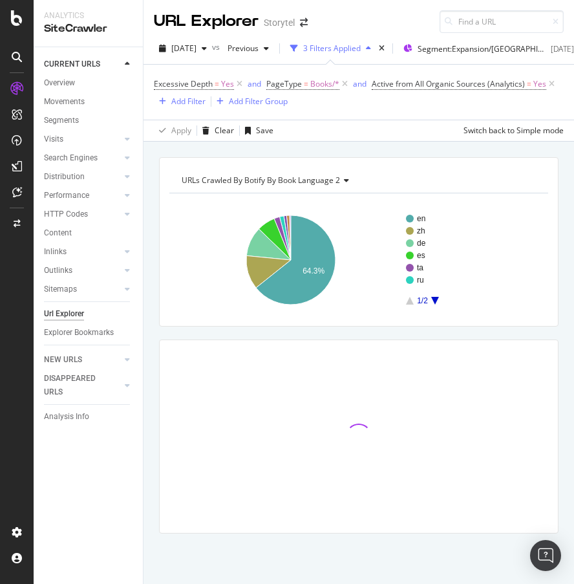
drag, startPoint x: 418, startPoint y: 147, endPoint x: 424, endPoint y: 184, distance: 37.3
click at [418, 147] on div "URLs Crawled By Botify By Book Language 2 Chart (by Value) Table Expand Export …" at bounding box center [358, 157] width 430 height 31
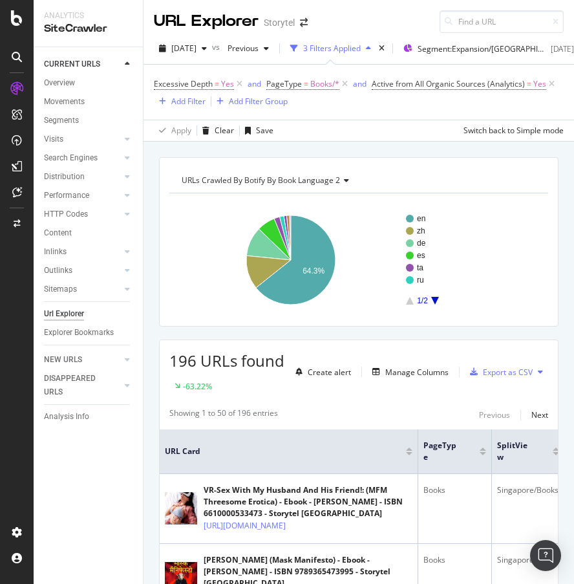
click at [436, 301] on icon "A chart." at bounding box center [435, 301] width 8 height 8
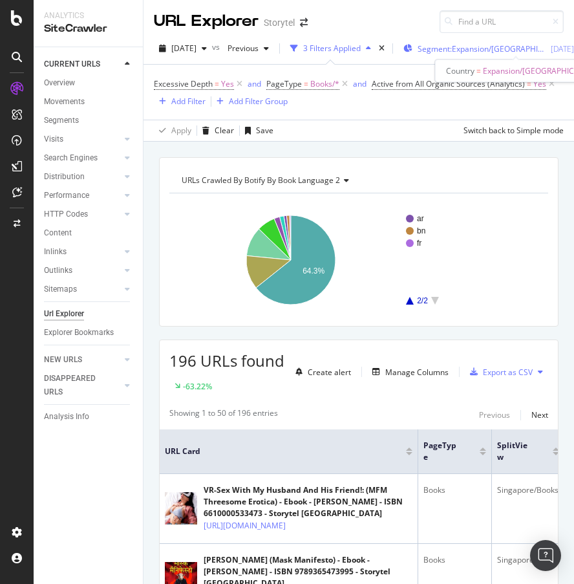
click at [491, 49] on span "Segment: Expansion/[GEOGRAPHIC_DATA]" at bounding box center [482, 48] width 129 height 11
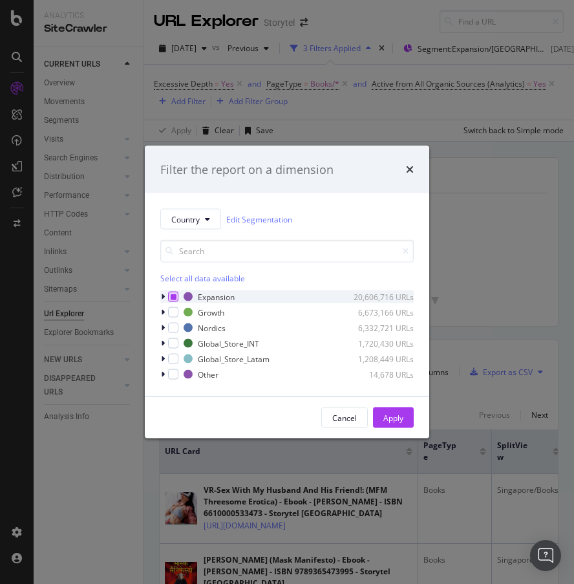
click at [172, 295] on icon "modal" at bounding box center [174, 296] width 6 height 6
click at [161, 326] on icon "modal" at bounding box center [163, 328] width 4 height 8
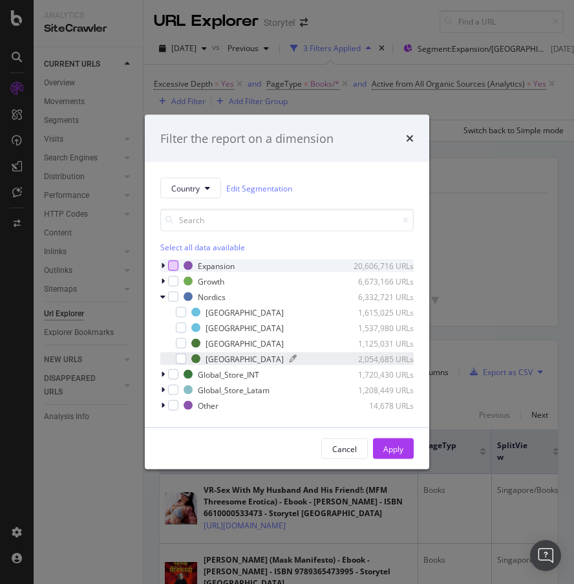
drag, startPoint x: 218, startPoint y: 342, endPoint x: 227, endPoint y: 352, distance: 13.3
click at [218, 342] on div "[GEOGRAPHIC_DATA]" at bounding box center [245, 342] width 78 height 11
click at [393, 410] on div "Apply" at bounding box center [393, 448] width 20 height 11
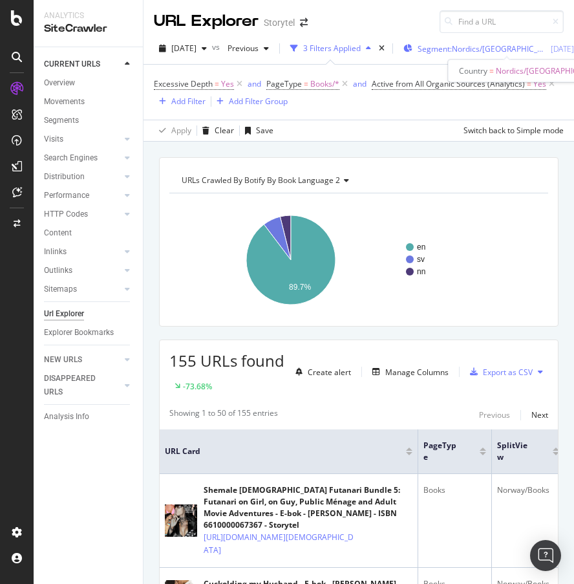
click at [473, 49] on span "Segment: Nordics/[GEOGRAPHIC_DATA]" at bounding box center [482, 48] width 129 height 11
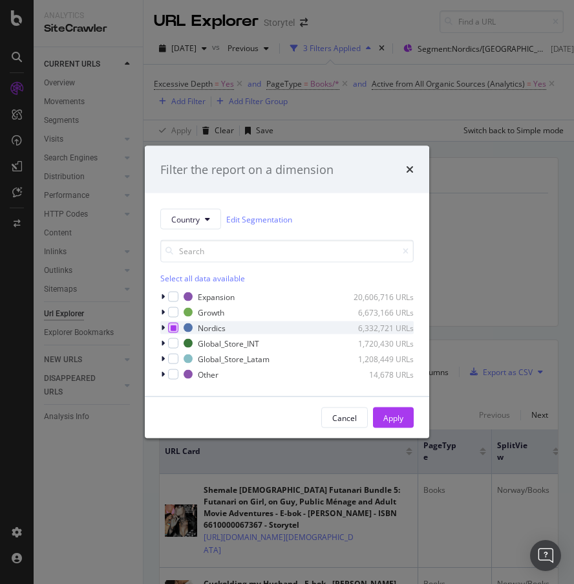
click at [173, 326] on icon "modal" at bounding box center [174, 327] width 6 height 6
click at [163, 296] on icon "modal" at bounding box center [163, 297] width 4 height 8
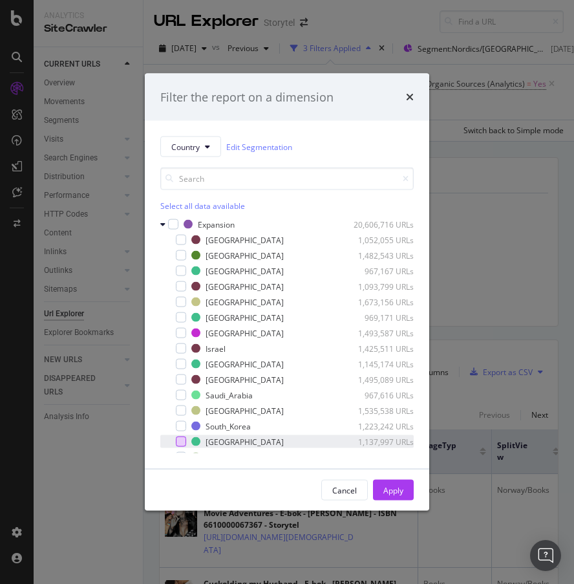
click at [178, 410] on div "modal" at bounding box center [181, 441] width 10 height 10
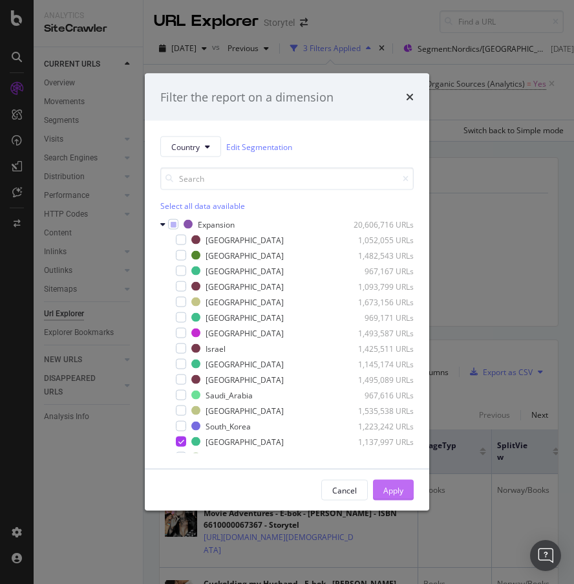
click at [388, 410] on div "Apply" at bounding box center [393, 489] width 20 height 11
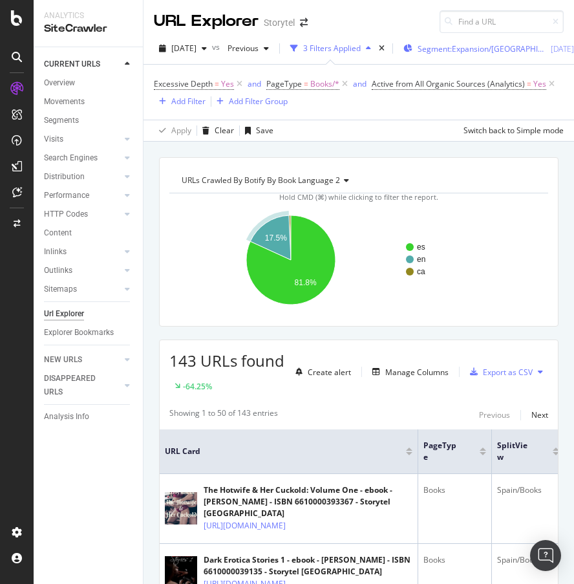
click at [500, 38] on button "Segment: Expansion/[GEOGRAPHIC_DATA] [DATE]" at bounding box center [486, 48] width 176 height 21
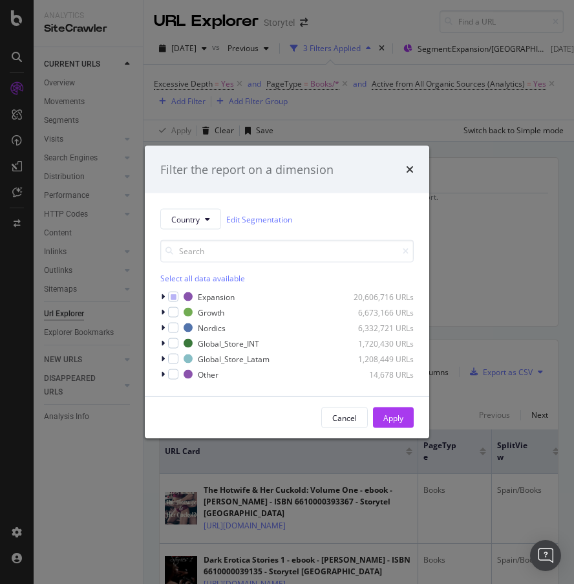
click at [158, 299] on div "Country Edit Segmentation Select all data available Expansion 20,606,716 URLs G…" at bounding box center [287, 294] width 284 height 203
click at [162, 296] on icon "modal" at bounding box center [163, 297] width 4 height 8
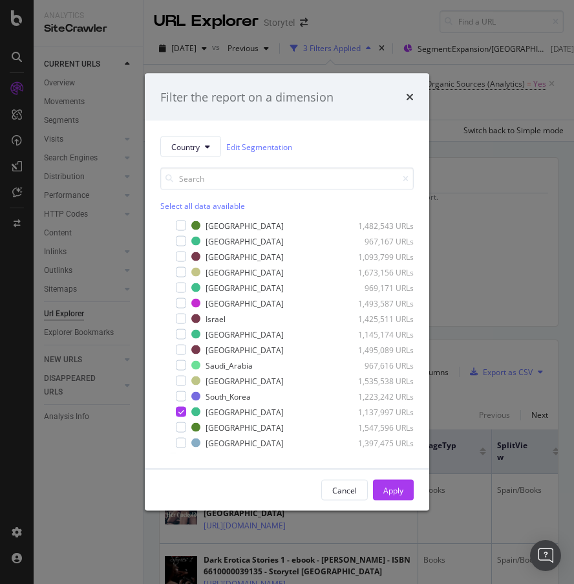
scroll to position [53, 0]
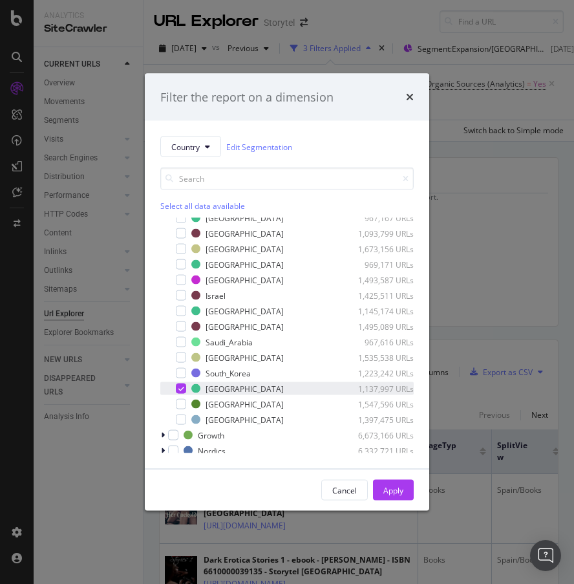
click at [182, 387] on icon "modal" at bounding box center [181, 388] width 6 height 6
click at [181, 327] on div "modal" at bounding box center [181, 326] width 10 height 10
click at [385, 410] on div "Apply" at bounding box center [393, 489] width 20 height 19
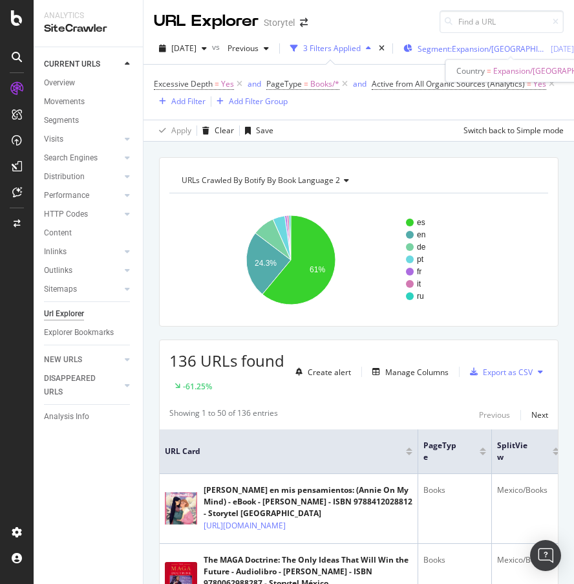
click at [496, 50] on span "Segment: Expansion/[GEOGRAPHIC_DATA]" at bounding box center [482, 48] width 129 height 11
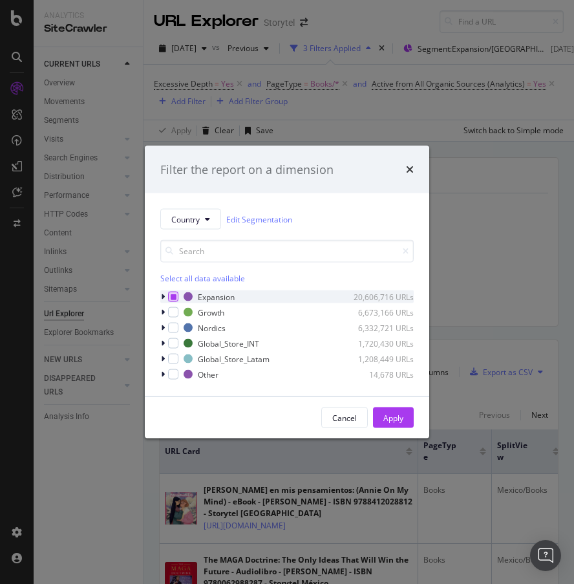
click at [168, 297] on div "modal" at bounding box center [173, 297] width 10 height 10
click at [171, 297] on icon "modal" at bounding box center [174, 296] width 6 height 6
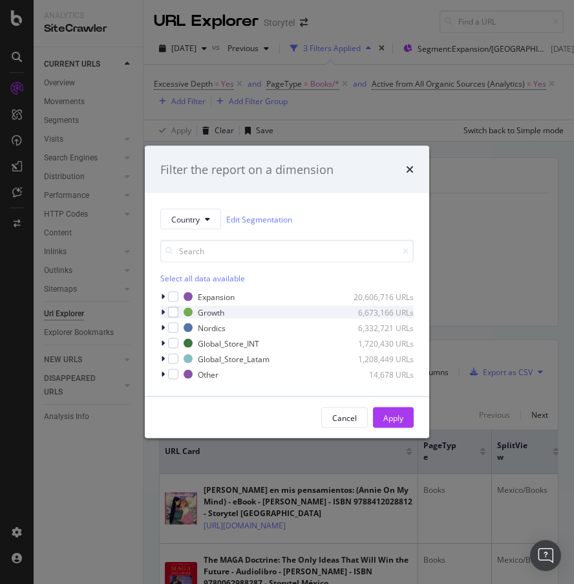
click at [164, 313] on icon "modal" at bounding box center [163, 312] width 4 height 8
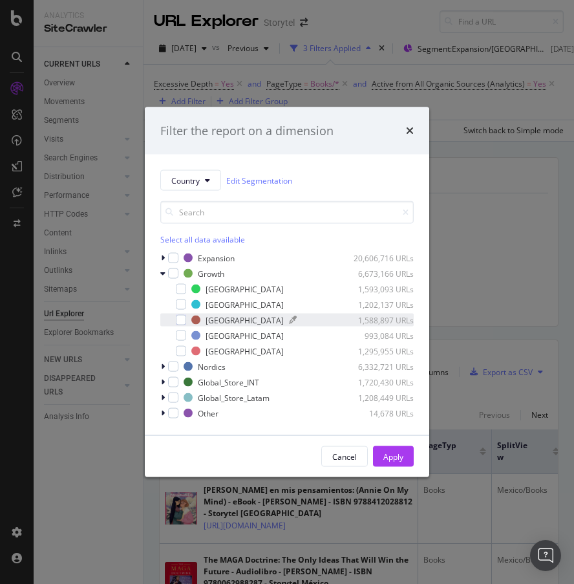
click at [206, 321] on div "[GEOGRAPHIC_DATA]" at bounding box center [245, 319] width 78 height 11
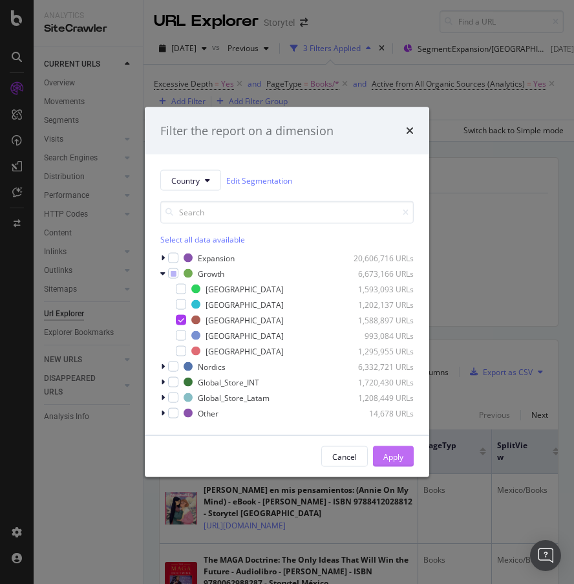
click at [392, 410] on div "Apply" at bounding box center [393, 456] width 20 height 11
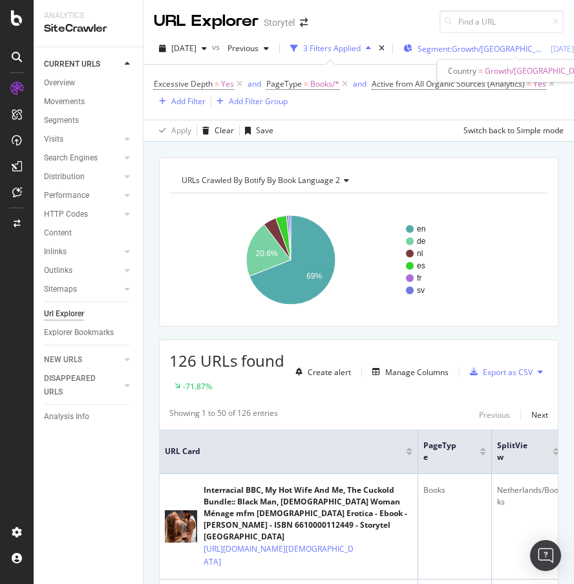
click at [494, 48] on span "Segment: Growth/[GEOGRAPHIC_DATA]" at bounding box center [482, 48] width 129 height 11
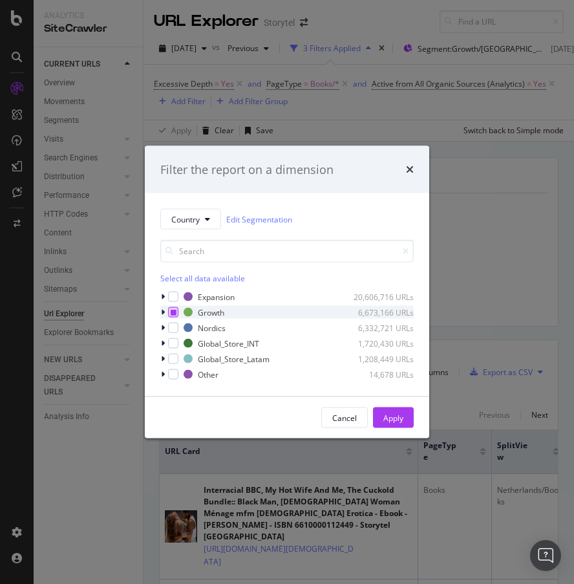
click at [172, 310] on icon "modal" at bounding box center [174, 312] width 6 height 6
click at [163, 327] on icon "modal" at bounding box center [163, 328] width 4 height 8
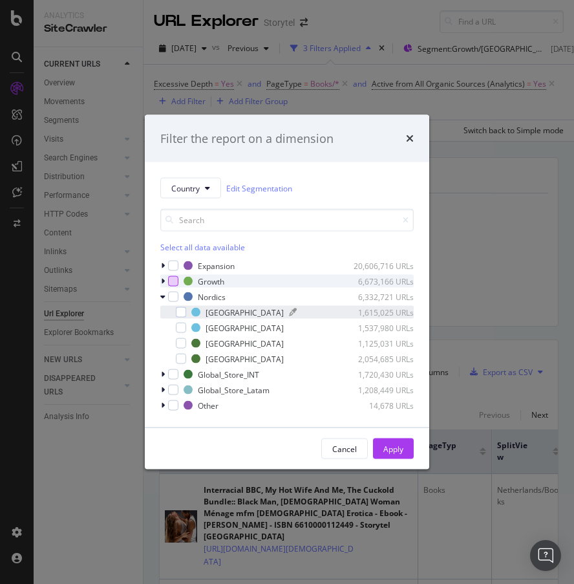
click at [212, 312] on div "[GEOGRAPHIC_DATA]" at bounding box center [245, 311] width 78 height 11
click at [404, 410] on button "Apply" at bounding box center [393, 448] width 41 height 21
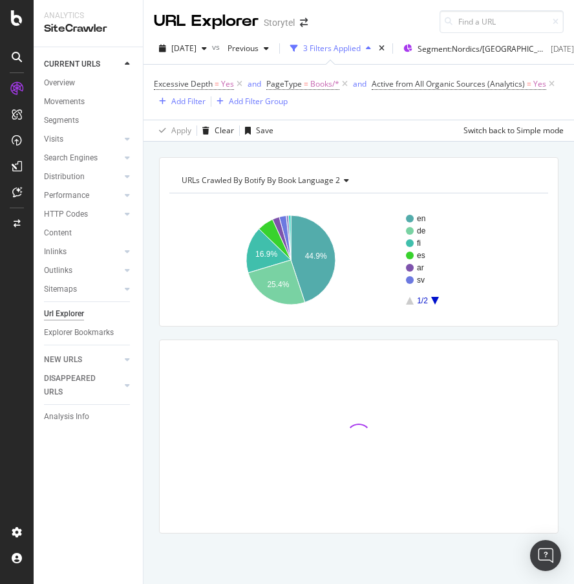
click at [474, 189] on div "URLs Crawled By Botify By Book Language 2" at bounding box center [357, 180] width 357 height 21
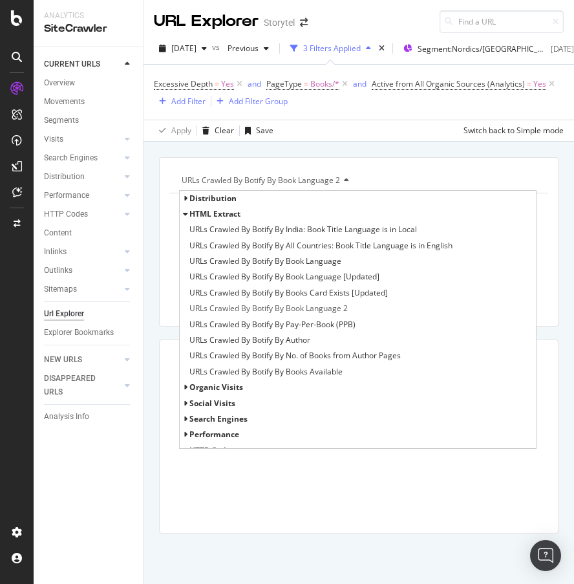
click at [535, 162] on div "URLs Crawled By Botify By Book Language 2 Distribution HTML Extract URLs Crawle…" at bounding box center [358, 241] width 399 height 169
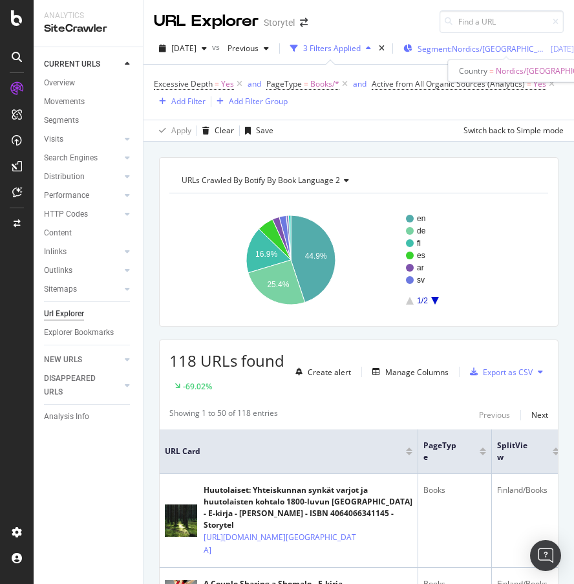
click at [501, 48] on span "Segment: Nordics/[GEOGRAPHIC_DATA]" at bounding box center [482, 48] width 129 height 11
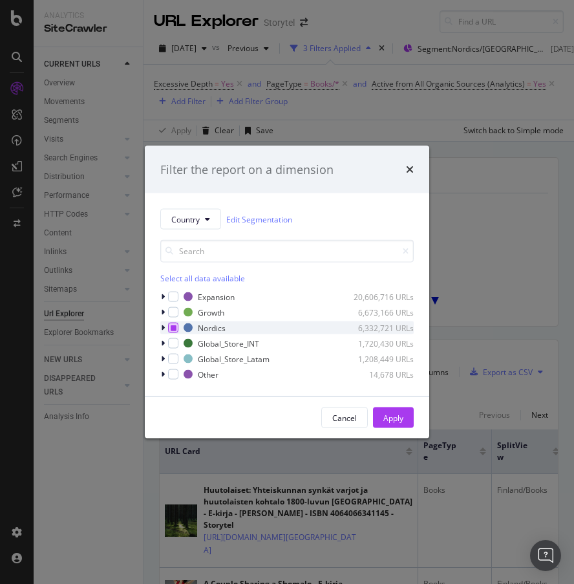
click at [173, 327] on icon "modal" at bounding box center [174, 327] width 6 height 6
click at [162, 310] on icon "modal" at bounding box center [163, 312] width 4 height 8
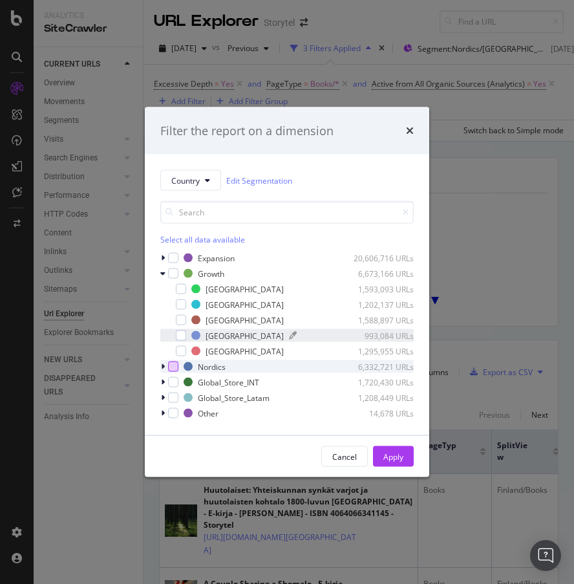
click at [209, 336] on div "[GEOGRAPHIC_DATA]" at bounding box center [245, 335] width 78 height 11
click at [406, 410] on button "Apply" at bounding box center [393, 456] width 41 height 21
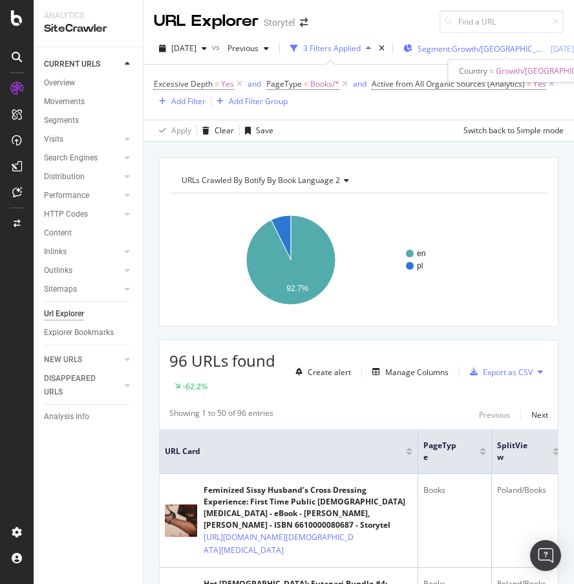
click at [508, 48] on span "Segment: Growth/[GEOGRAPHIC_DATA]" at bounding box center [482, 48] width 129 height 11
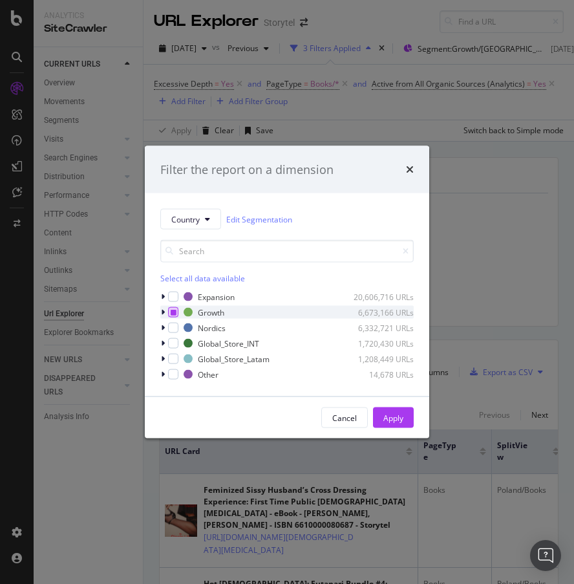
click at [172, 312] on icon "modal" at bounding box center [174, 312] width 6 height 6
click at [173, 312] on icon "modal" at bounding box center [174, 312] width 6 height 6
click at [164, 328] on icon "modal" at bounding box center [163, 328] width 4 height 8
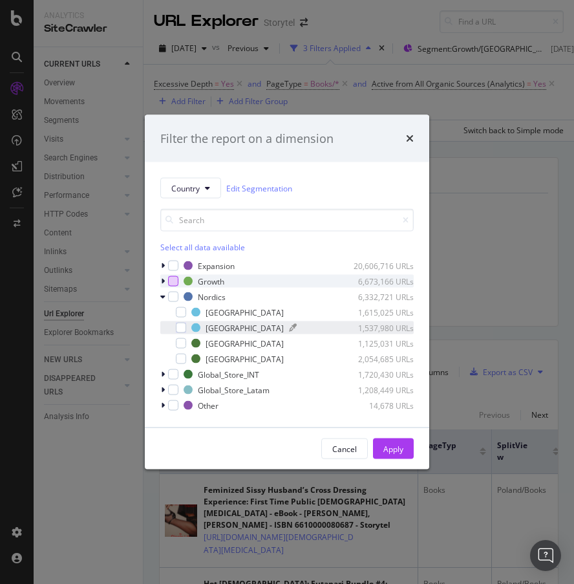
click at [209, 326] on div "[GEOGRAPHIC_DATA]" at bounding box center [245, 327] width 78 height 11
click at [399, 410] on div "Apply" at bounding box center [393, 448] width 20 height 11
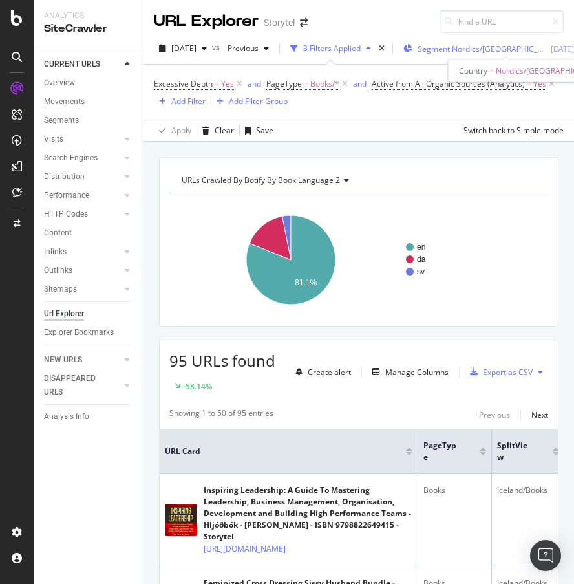
click at [483, 47] on span "Segment: Nordics/[GEOGRAPHIC_DATA]" at bounding box center [482, 48] width 129 height 11
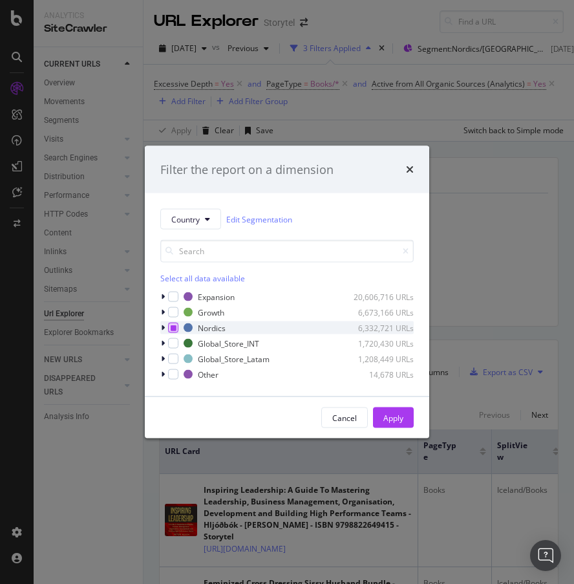
click at [173, 327] on icon "modal" at bounding box center [174, 327] width 6 height 6
click at [158, 296] on div "Country Edit Segmentation Select all data available Expansion 20,606,716 URLs G…" at bounding box center [287, 294] width 284 height 203
click at [162, 295] on icon "modal" at bounding box center [163, 297] width 4 height 8
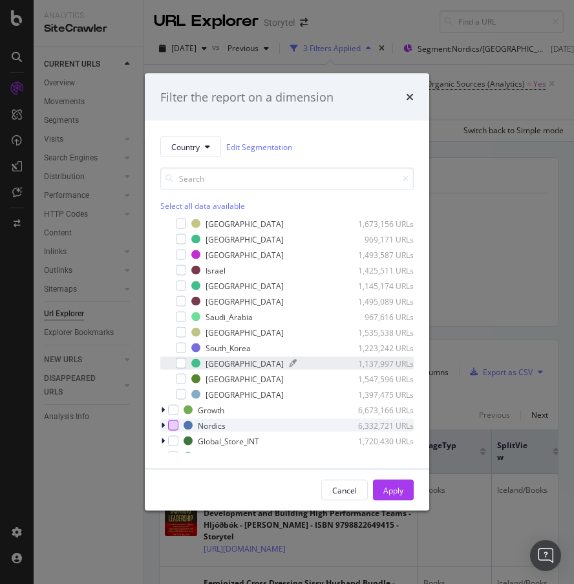
scroll to position [81, 0]
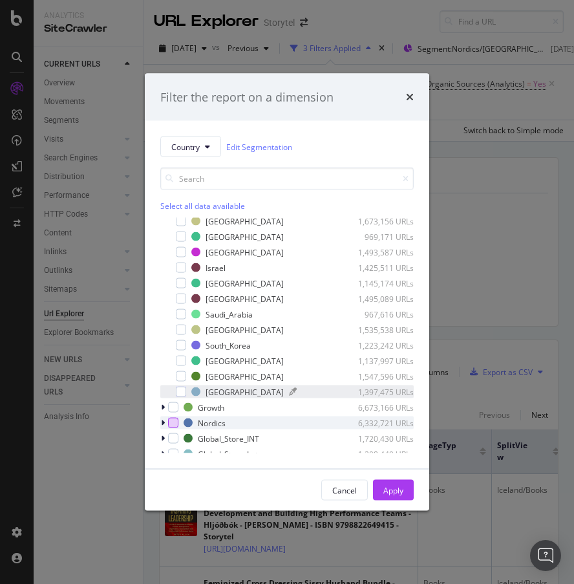
click at [222, 388] on div "UAE 1,397,475 URLs" at bounding box center [302, 391] width 222 height 11
click at [399, 410] on div "Apply" at bounding box center [393, 489] width 20 height 11
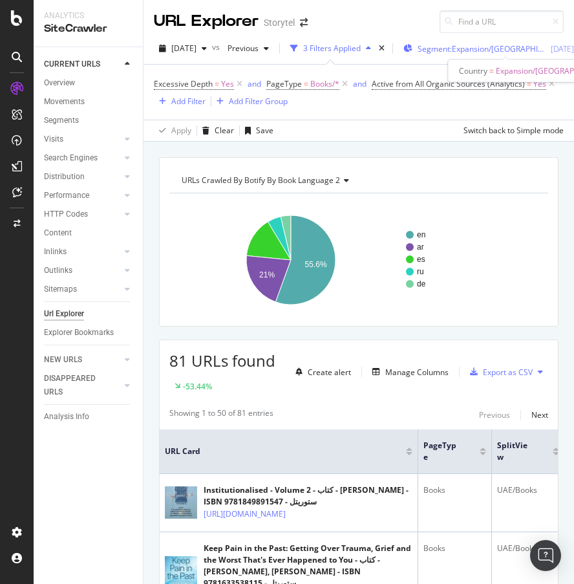
click at [480, 48] on span "Segment: Expansion/[GEOGRAPHIC_DATA]" at bounding box center [482, 48] width 129 height 11
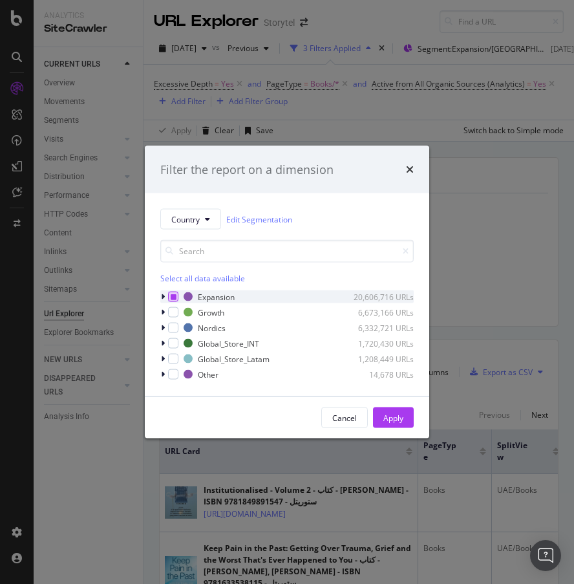
click at [173, 295] on icon "modal" at bounding box center [174, 296] width 6 height 6
click at [173, 296] on icon "modal" at bounding box center [174, 296] width 6 height 6
click at [162, 312] on icon "modal" at bounding box center [163, 312] width 4 height 8
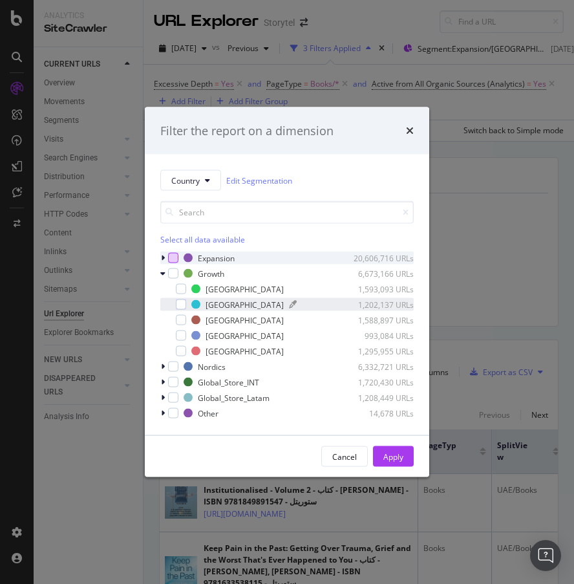
click at [222, 306] on div "[GEOGRAPHIC_DATA]" at bounding box center [245, 304] width 78 height 11
click at [402, 410] on div "Apply" at bounding box center [393, 456] width 20 height 11
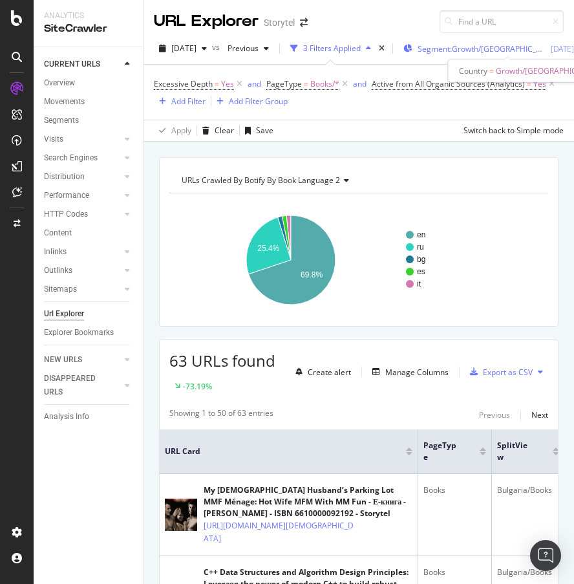
click at [488, 48] on span "Segment: Growth/[GEOGRAPHIC_DATA]" at bounding box center [482, 48] width 129 height 11
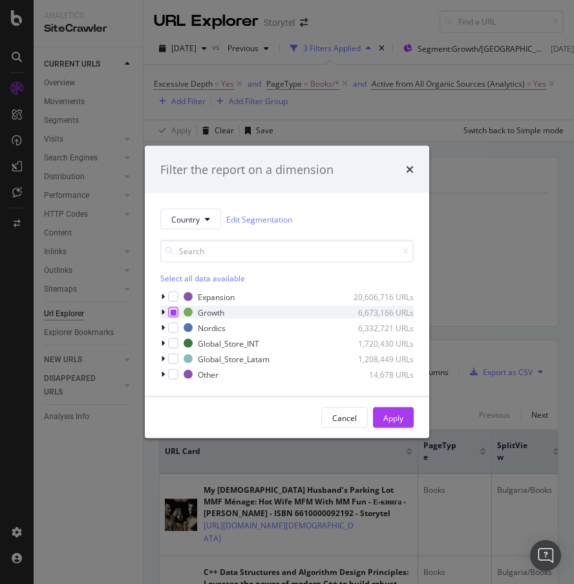
click at [175, 311] on icon "modal" at bounding box center [174, 312] width 6 height 6
click at [171, 312] on icon "modal" at bounding box center [174, 312] width 6 height 6
click at [160, 295] on div "modal" at bounding box center [164, 296] width 8 height 13
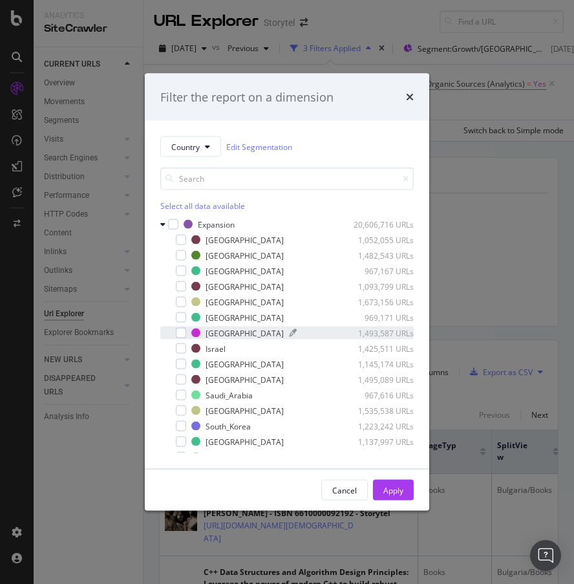
click at [220, 332] on div "[GEOGRAPHIC_DATA]" at bounding box center [245, 332] width 78 height 11
click at [404, 410] on button "Apply" at bounding box center [393, 490] width 41 height 21
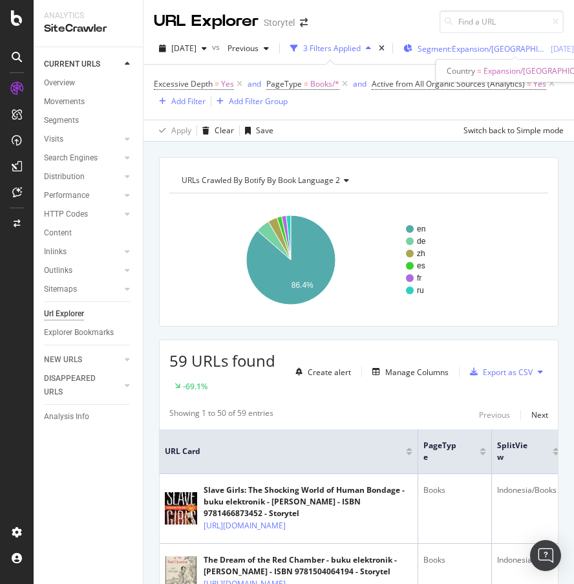
click at [513, 50] on span "Segment: Expansion/[GEOGRAPHIC_DATA]" at bounding box center [482, 48] width 129 height 11
click at [480, 46] on span "Segment: Expansion/[GEOGRAPHIC_DATA]" at bounding box center [482, 48] width 129 height 11
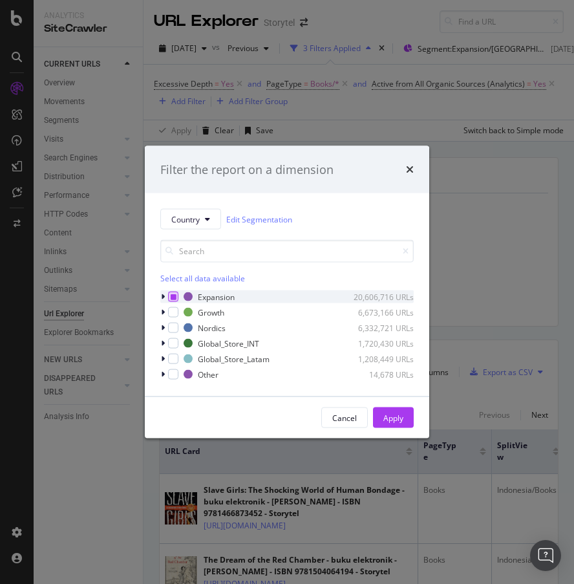
click at [174, 296] on icon "modal" at bounding box center [174, 296] width 6 height 6
click at [164, 312] on icon "modal" at bounding box center [163, 312] width 4 height 8
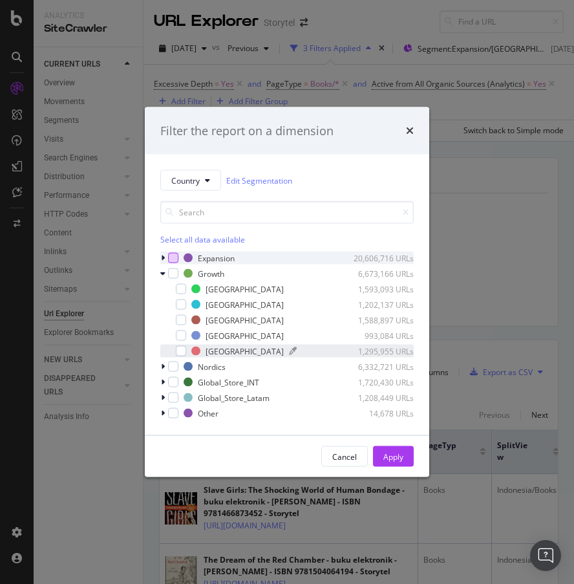
click at [216, 352] on div "[GEOGRAPHIC_DATA]" at bounding box center [245, 350] width 78 height 11
click at [401, 410] on div "Apply" at bounding box center [393, 456] width 20 height 11
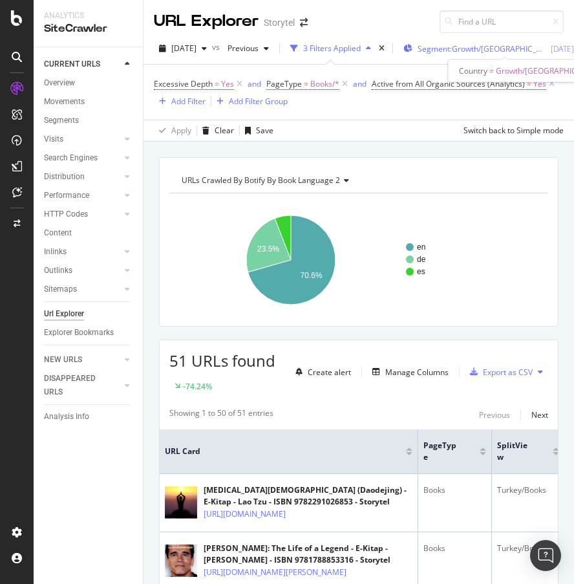
click at [496, 48] on span "Segment: Growth/[GEOGRAPHIC_DATA]" at bounding box center [482, 48] width 129 height 11
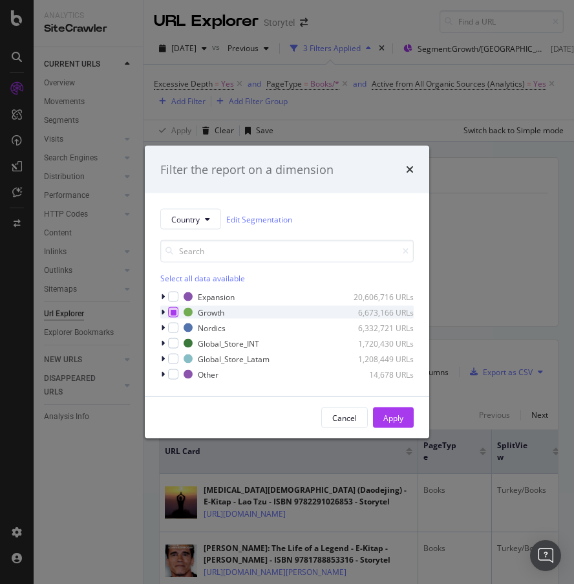
click at [171, 312] on icon "modal" at bounding box center [174, 312] width 6 height 6
click at [173, 312] on icon "modal" at bounding box center [174, 312] width 6 height 6
click at [162, 297] on icon "modal" at bounding box center [163, 297] width 4 height 8
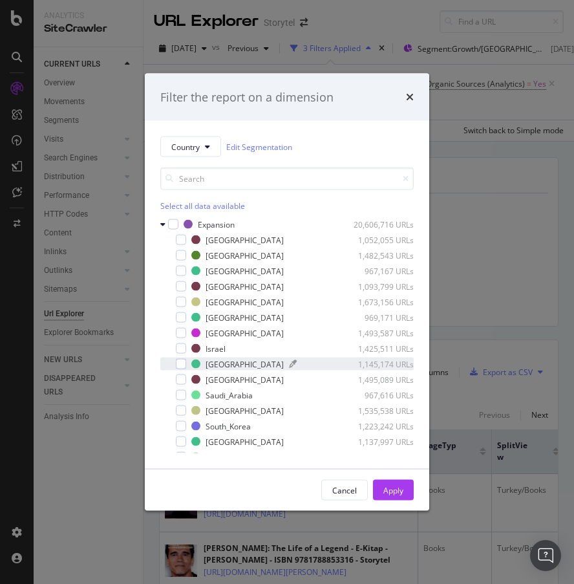
click at [214, 363] on div "[GEOGRAPHIC_DATA]" at bounding box center [245, 363] width 78 height 11
click at [396, 410] on div "Apply" at bounding box center [393, 489] width 20 height 11
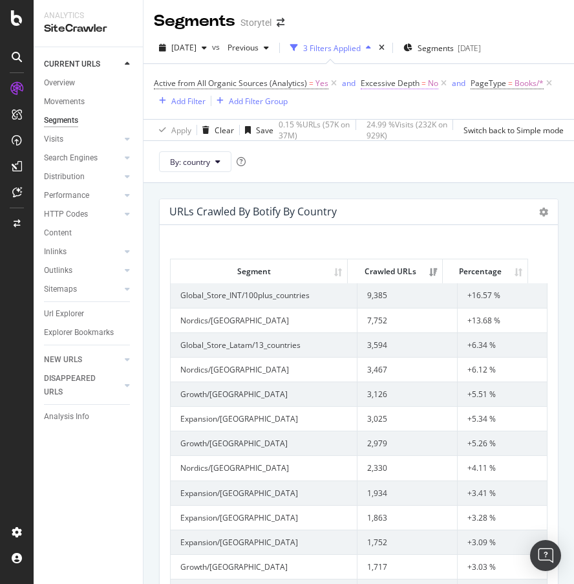
click at [387, 85] on span "Excessive Depth" at bounding box center [390, 83] width 59 height 11
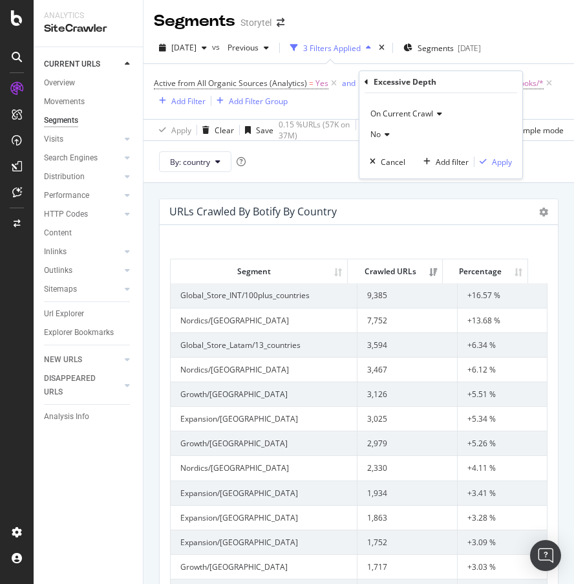
click at [387, 131] on icon at bounding box center [385, 135] width 9 height 8
click at [403, 161] on div "Yes" at bounding box center [442, 161] width 138 height 17
click at [507, 160] on div "Apply" at bounding box center [502, 161] width 20 height 11
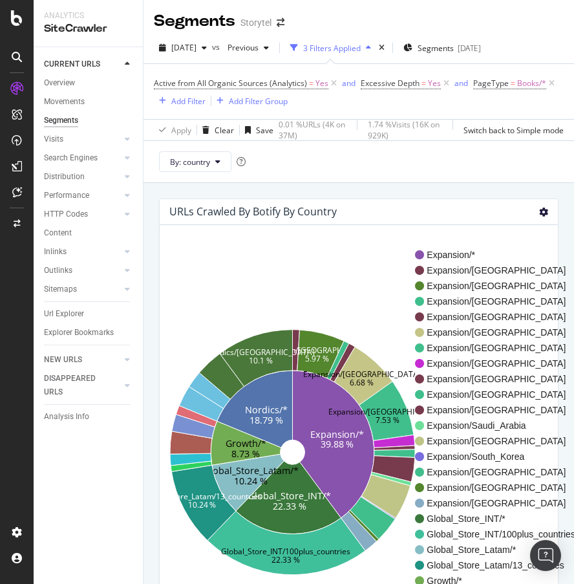
click at [539, 213] on icon at bounding box center [543, 211] width 9 height 9
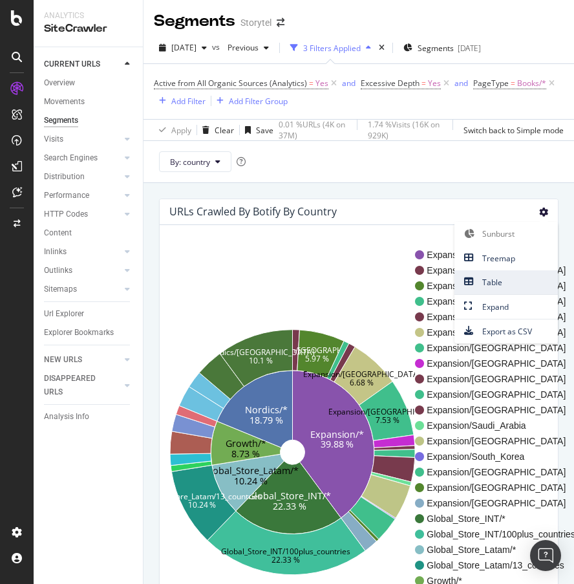
click at [499, 282] on span "Table" at bounding box center [505, 281] width 103 height 17
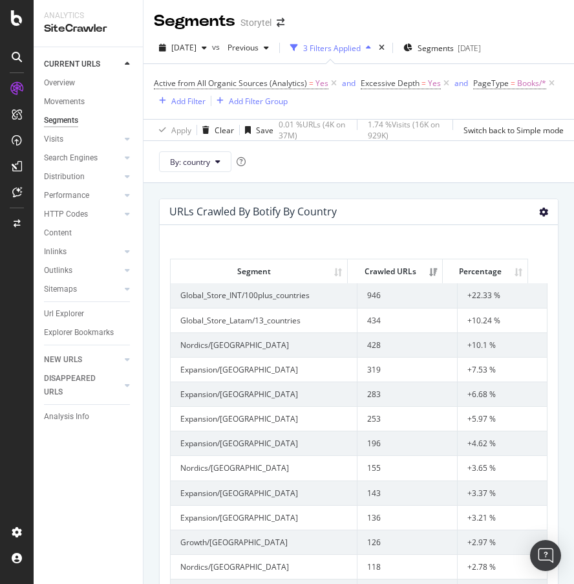
click at [539, 211] on icon at bounding box center [543, 211] width 9 height 9
click at [396, 186] on div "URLs Crawled By Botify By country Sunburst Treemap Table Expand Export as CSV ×…" at bounding box center [358, 475] width 430 height 584
click at [539, 212] on icon at bounding box center [543, 211] width 9 height 9
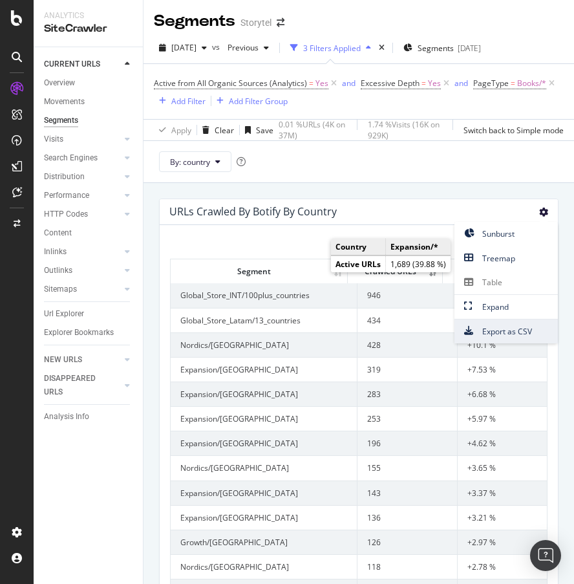
click at [500, 330] on span "Export as CSV" at bounding box center [505, 331] width 103 height 17
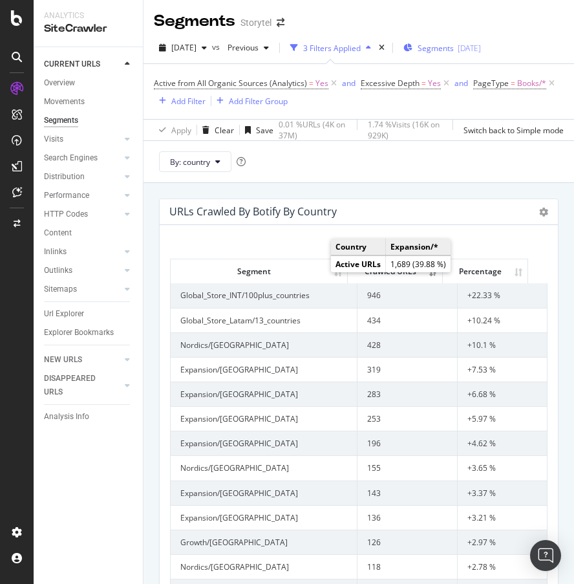
click at [480, 48] on div "Segments 2025-10-01" at bounding box center [442, 48] width 78 height 11
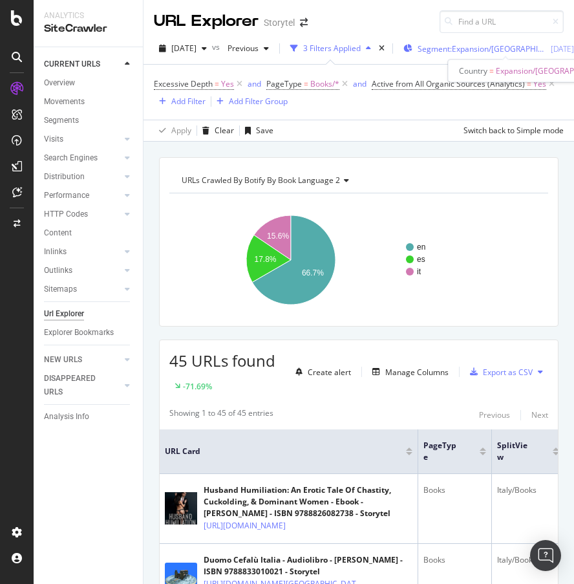
click at [511, 48] on span "Segment: Expansion/Italy" at bounding box center [482, 48] width 129 height 11
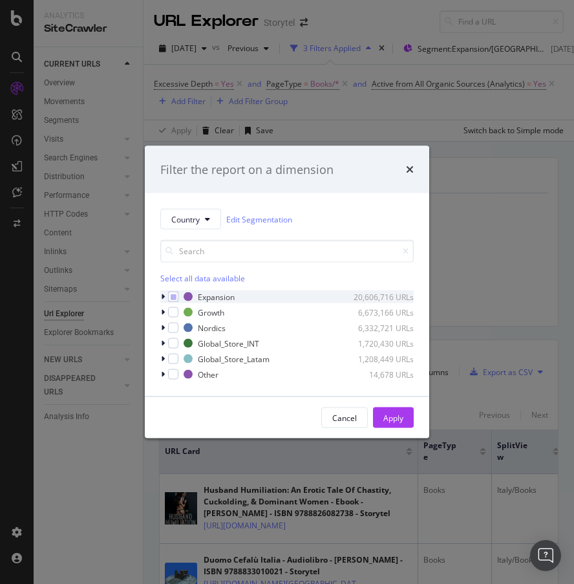
click at [163, 297] on icon "modal" at bounding box center [163, 297] width 4 height 8
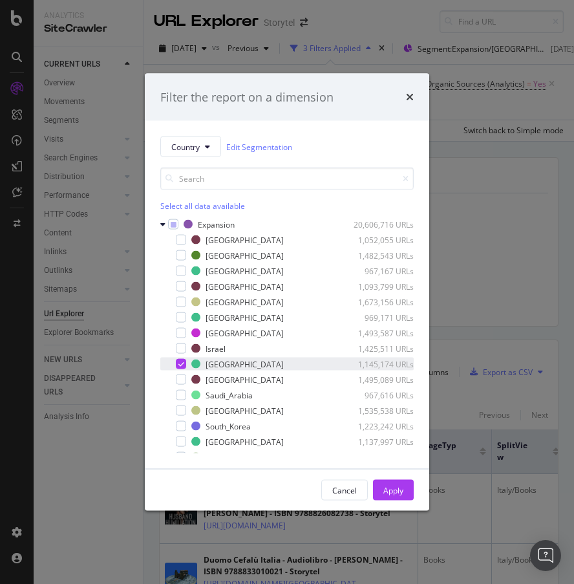
click at [180, 363] on icon "modal" at bounding box center [181, 364] width 6 height 6
click at [182, 240] on div "modal" at bounding box center [181, 240] width 10 height 10
click at [394, 493] on div "Apply" at bounding box center [393, 489] width 20 height 11
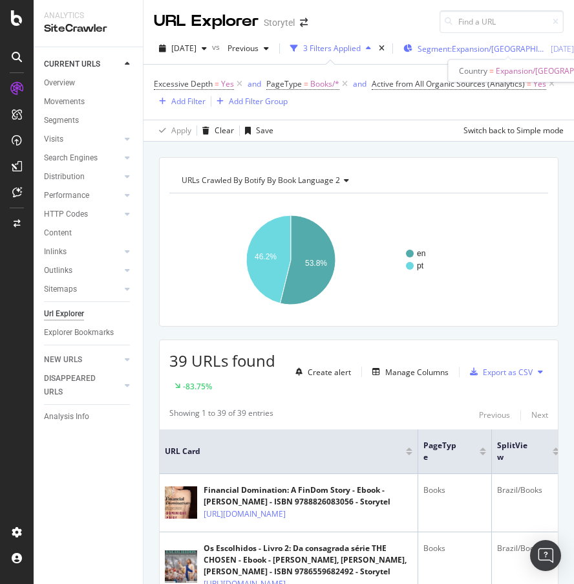
click at [496, 48] on span "Segment: Expansion/[GEOGRAPHIC_DATA]" at bounding box center [482, 48] width 129 height 11
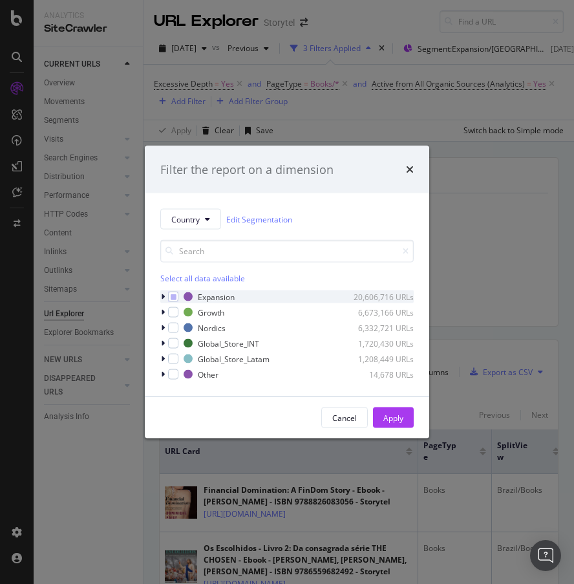
click at [162, 296] on icon "modal" at bounding box center [163, 297] width 4 height 8
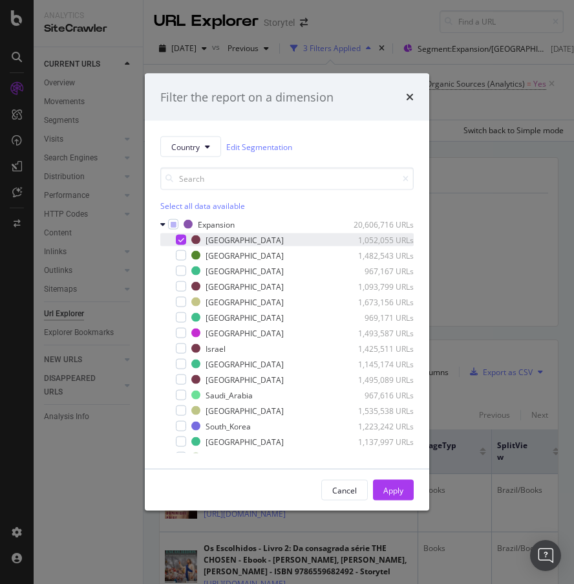
click at [182, 242] on icon "modal" at bounding box center [181, 240] width 6 height 6
click at [183, 286] on div "modal" at bounding box center [181, 286] width 10 height 10
click at [392, 487] on div "Apply" at bounding box center [393, 489] width 20 height 11
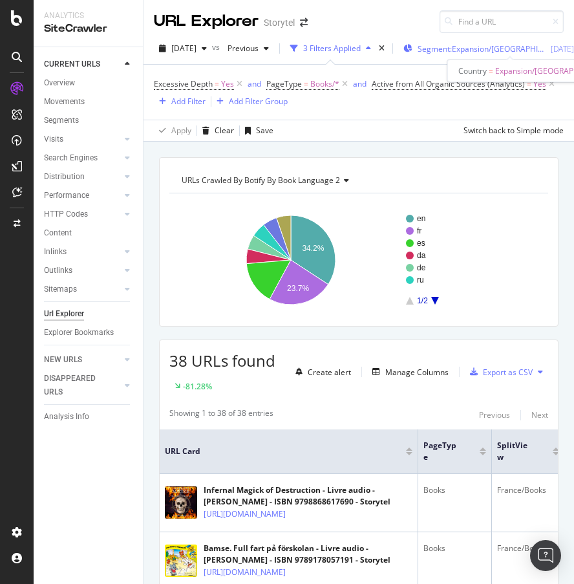
click at [507, 47] on span "Segment: Expansion/[GEOGRAPHIC_DATA]" at bounding box center [482, 48] width 129 height 11
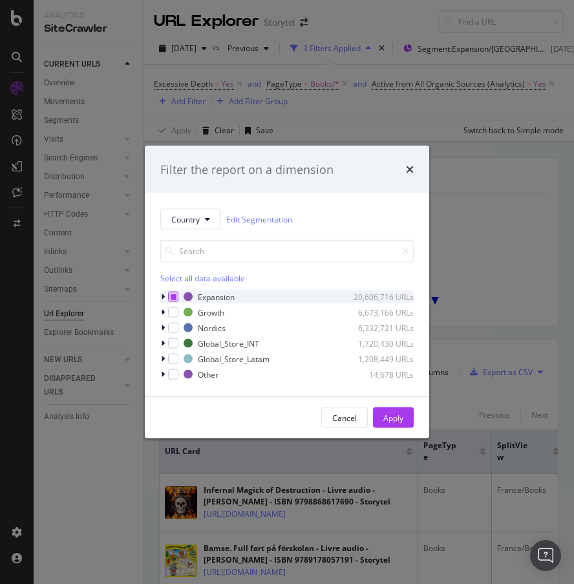
click at [171, 297] on icon "modal" at bounding box center [174, 296] width 6 height 6
click at [175, 295] on icon "modal" at bounding box center [174, 296] width 6 height 6
click at [162, 310] on icon "modal" at bounding box center [163, 312] width 4 height 8
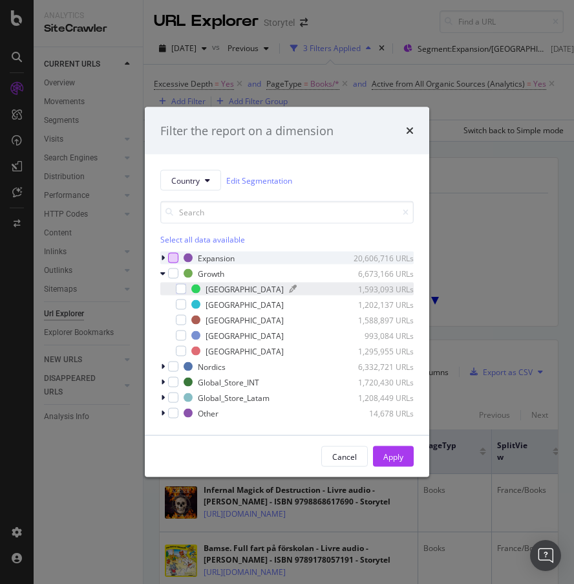
click at [220, 291] on div "[GEOGRAPHIC_DATA]" at bounding box center [245, 288] width 78 height 11
click at [407, 459] on button "Apply" at bounding box center [393, 456] width 41 height 21
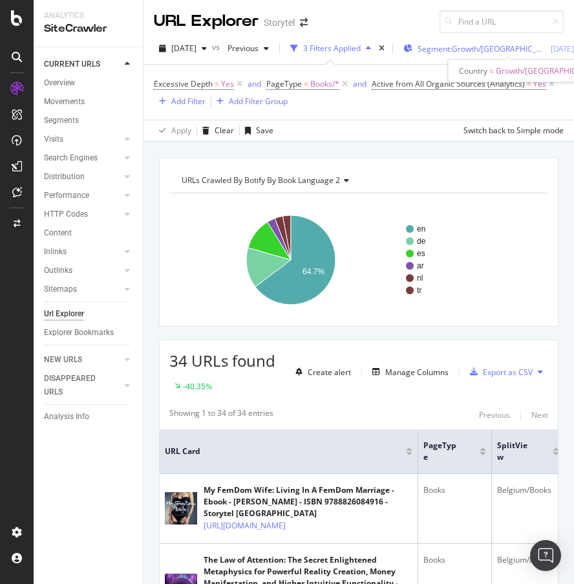
click at [503, 49] on span "Segment: Growth/[GEOGRAPHIC_DATA]" at bounding box center [482, 48] width 129 height 11
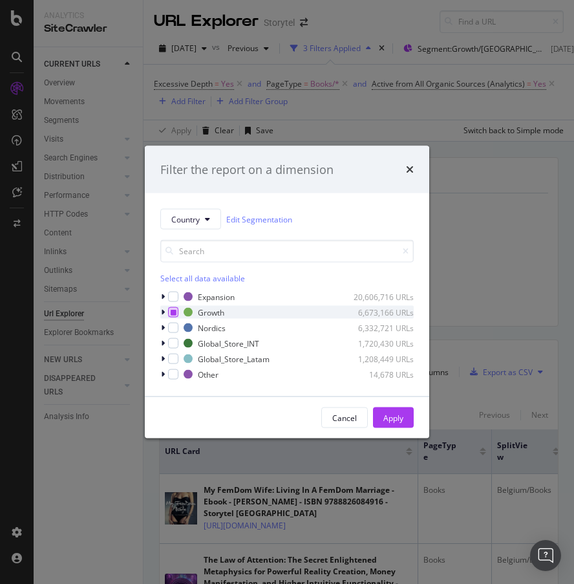
click at [169, 312] on div "modal" at bounding box center [173, 312] width 10 height 10
click at [171, 311] on icon "modal" at bounding box center [174, 312] width 6 height 6
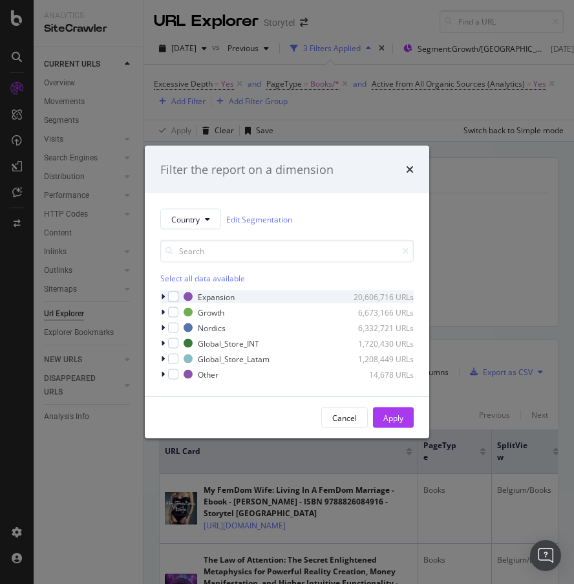
click at [162, 296] on icon "modal" at bounding box center [163, 297] width 4 height 8
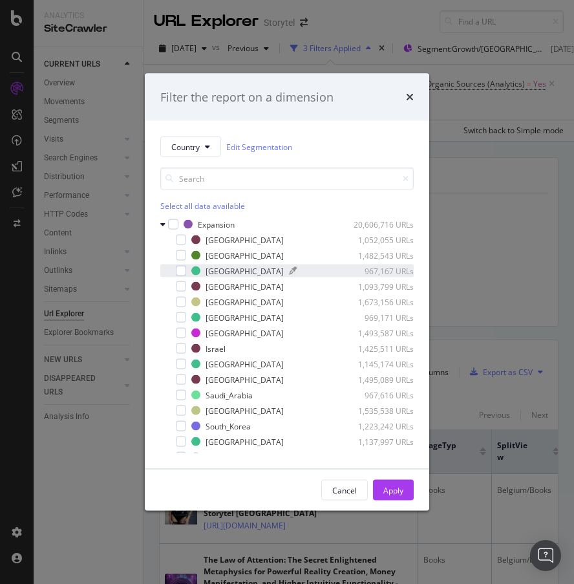
click at [213, 270] on div "[GEOGRAPHIC_DATA]" at bounding box center [245, 270] width 78 height 11
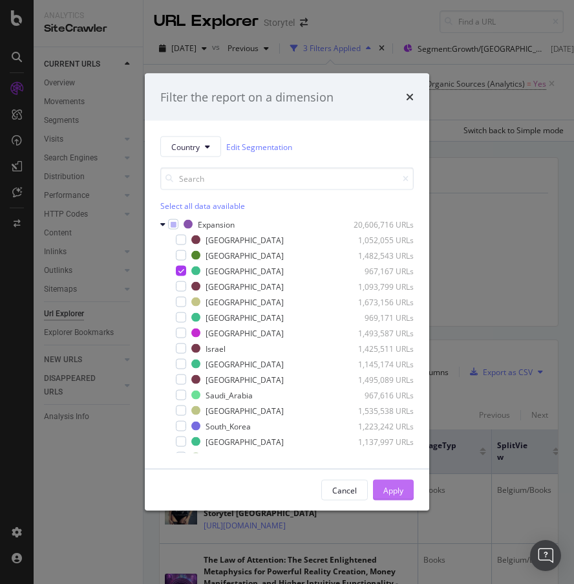
click at [396, 488] on div "Apply" at bounding box center [393, 489] width 20 height 11
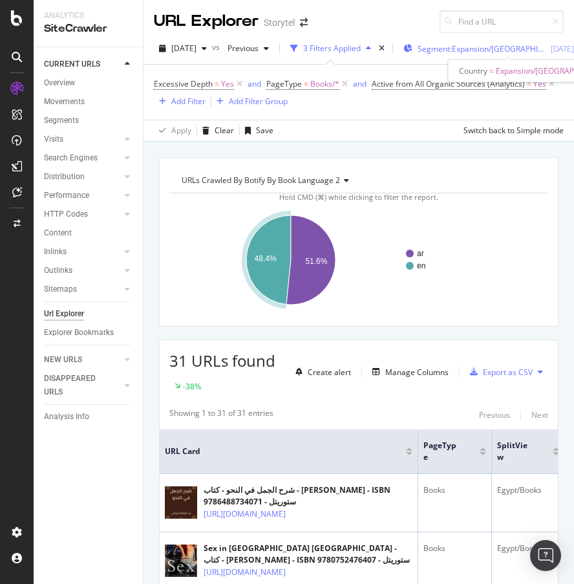
click at [505, 48] on span "Segment: Expansion/[GEOGRAPHIC_DATA]" at bounding box center [482, 48] width 129 height 11
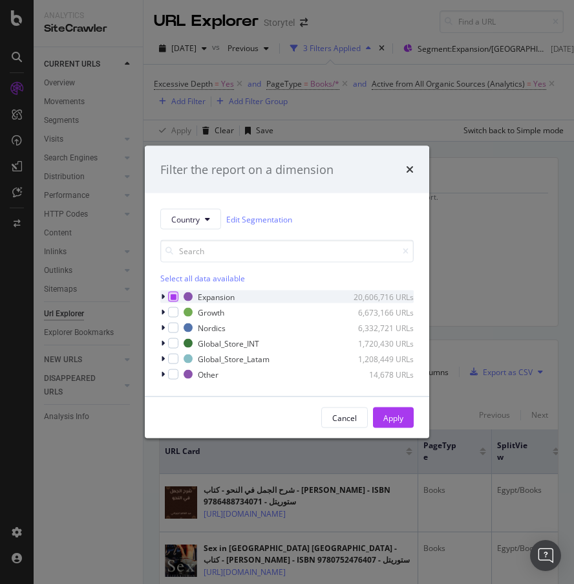
click at [171, 296] on icon "modal" at bounding box center [174, 296] width 6 height 6
click at [174, 297] on icon "modal" at bounding box center [174, 296] width 6 height 6
click at [164, 295] on icon "modal" at bounding box center [163, 297] width 4 height 8
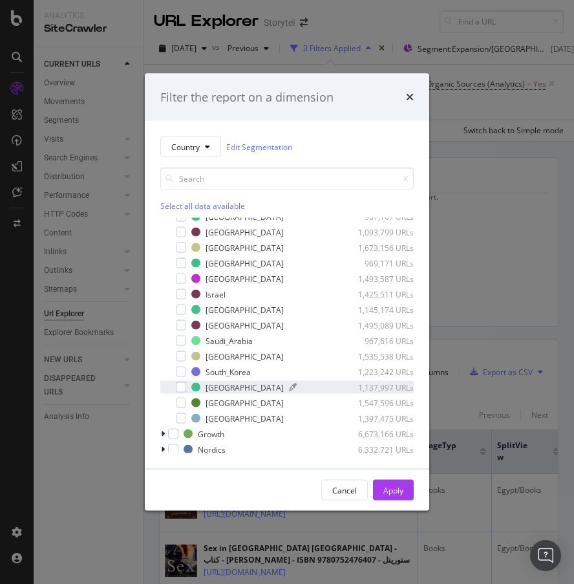
scroll to position [103, 0]
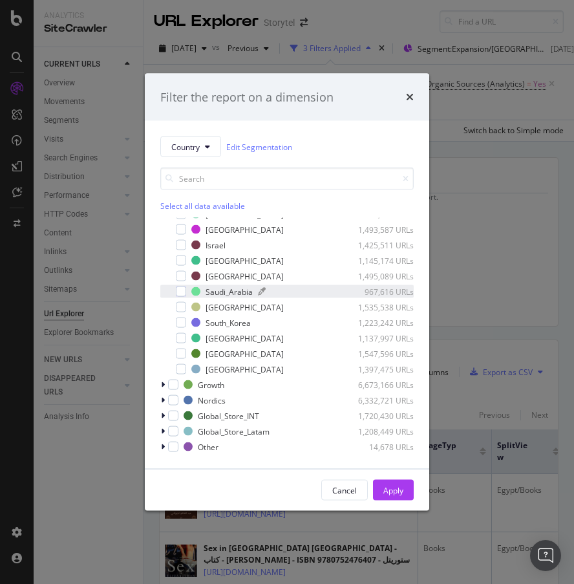
click at [228, 293] on div "Saudi_Arabia" at bounding box center [229, 291] width 47 height 11
click at [399, 485] on div "Apply" at bounding box center [393, 489] width 20 height 11
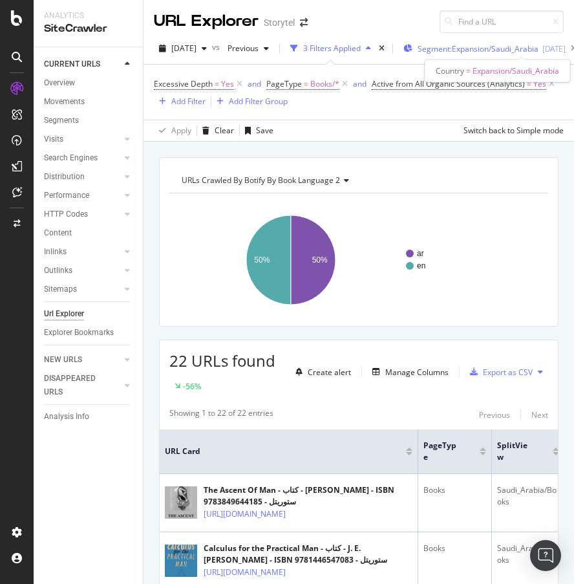
click at [502, 48] on span "Segment: Expansion/Saudi_Arabia" at bounding box center [478, 48] width 121 height 11
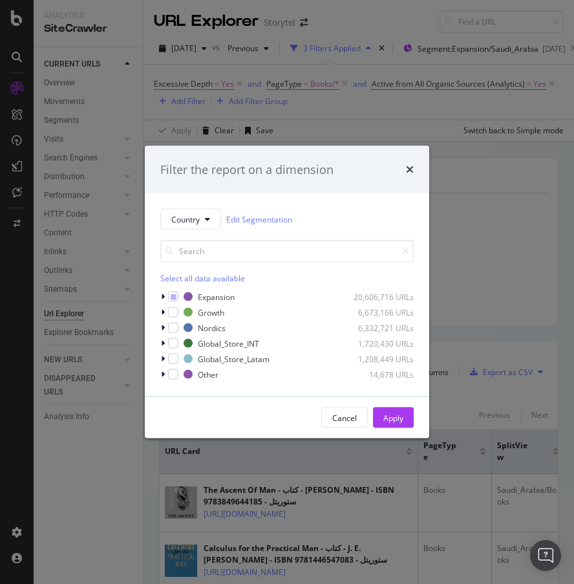
click at [155, 297] on div "Country Edit Segmentation Select all data available Expansion 20,606,716 URLs G…" at bounding box center [287, 294] width 284 height 203
click at [161, 294] on icon "modal" at bounding box center [163, 297] width 4 height 8
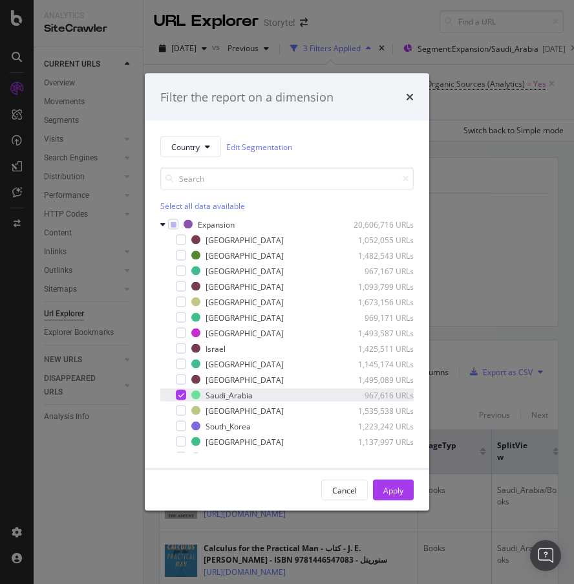
click at [180, 395] on icon "modal" at bounding box center [181, 395] width 6 height 6
click at [179, 349] on div "modal" at bounding box center [181, 348] width 10 height 10
click at [390, 491] on div "Apply" at bounding box center [393, 489] width 20 height 11
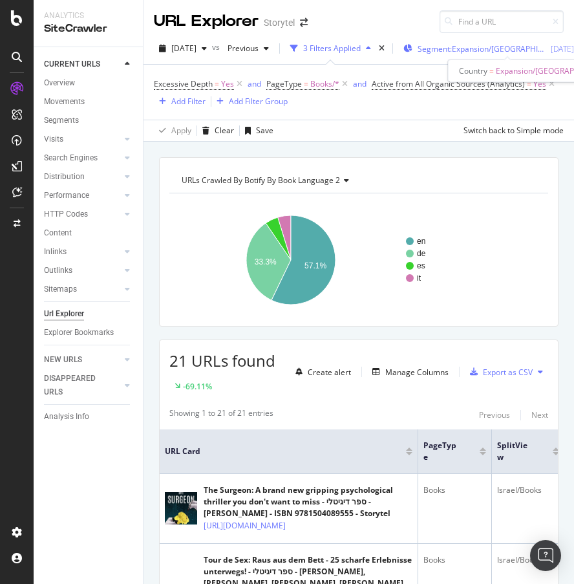
click at [489, 49] on span "Segment: Expansion/[GEOGRAPHIC_DATA]" at bounding box center [482, 48] width 129 height 11
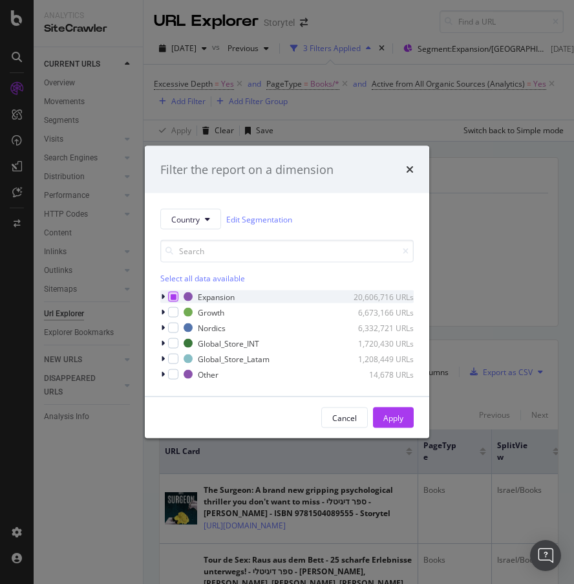
click at [176, 296] on div "modal" at bounding box center [173, 297] width 10 height 10
click at [162, 296] on icon "modal" at bounding box center [163, 297] width 4 height 8
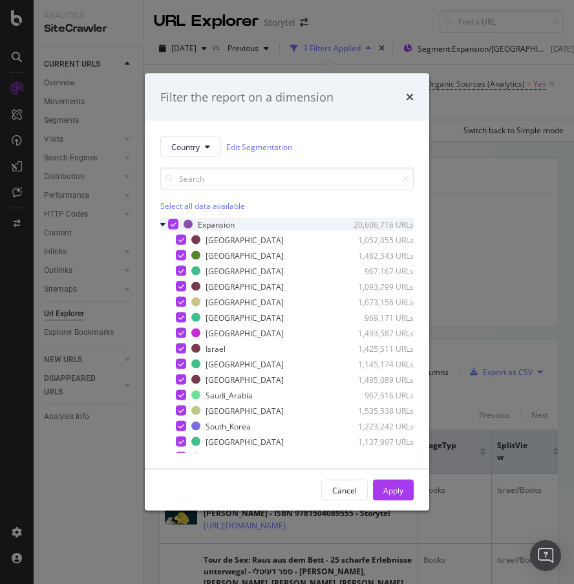
click at [176, 223] on div "modal" at bounding box center [173, 224] width 10 height 10
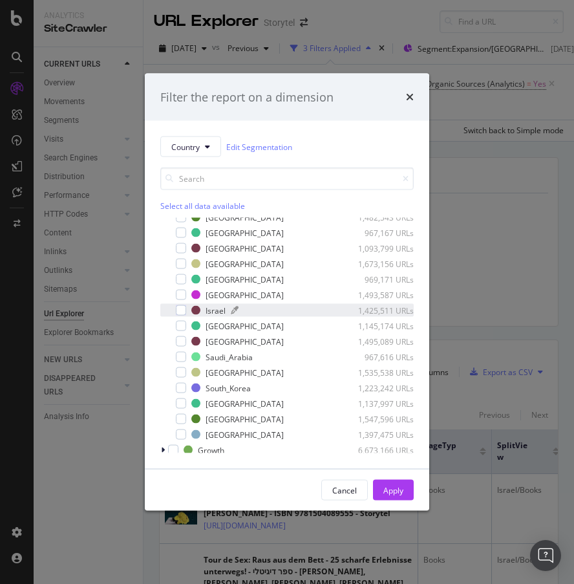
scroll to position [103, 0]
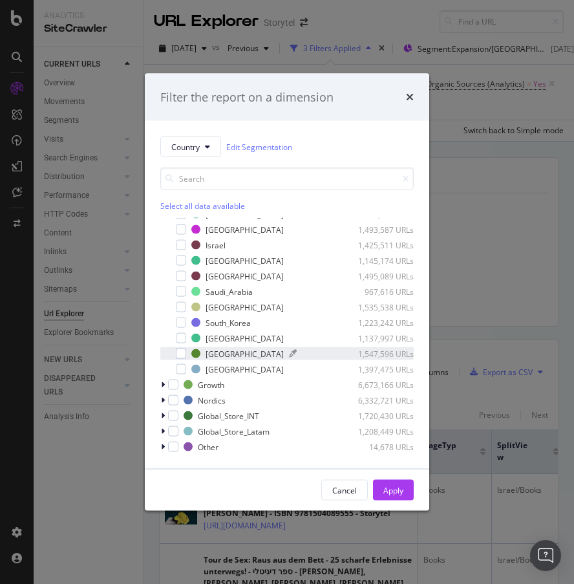
click at [224, 354] on div "[GEOGRAPHIC_DATA]" at bounding box center [245, 353] width 78 height 11
click at [394, 492] on div "Apply" at bounding box center [393, 489] width 20 height 11
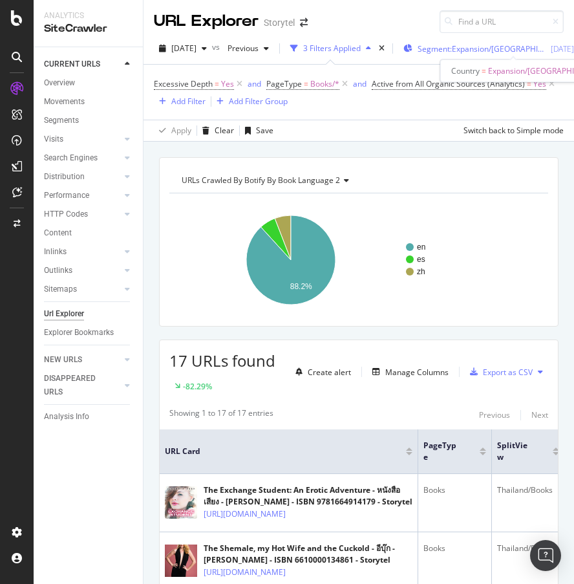
click at [490, 45] on span "Segment: Expansion/[GEOGRAPHIC_DATA]" at bounding box center [482, 48] width 129 height 11
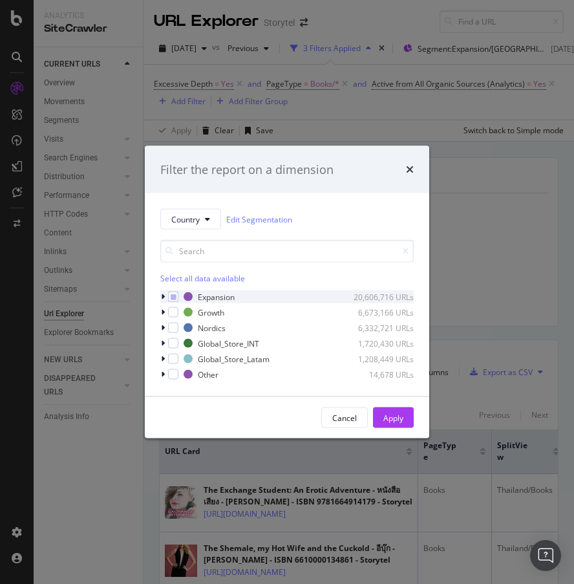
click at [161, 293] on icon "modal" at bounding box center [163, 297] width 4 height 8
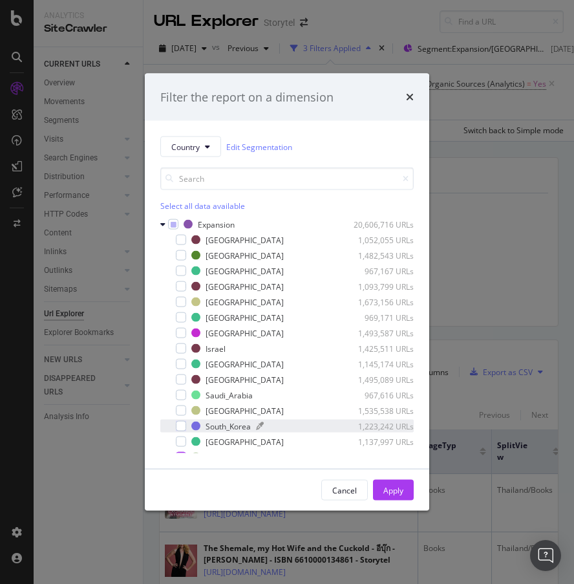
click at [224, 425] on div "South_Korea" at bounding box center [228, 425] width 45 height 11
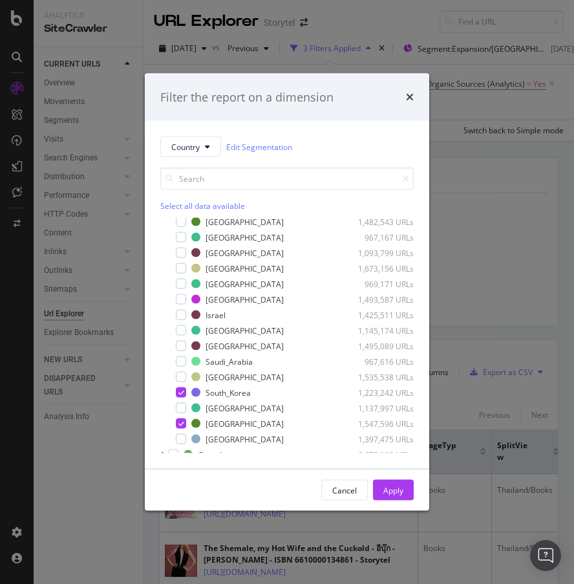
scroll to position [95, 0]
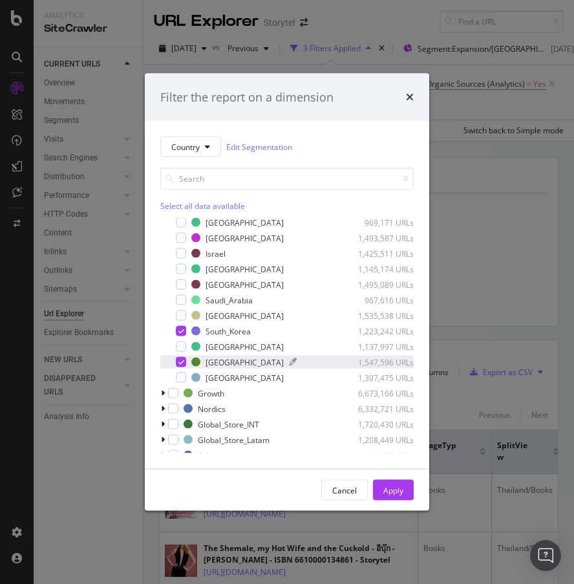
click at [217, 359] on div "[GEOGRAPHIC_DATA]" at bounding box center [245, 361] width 78 height 11
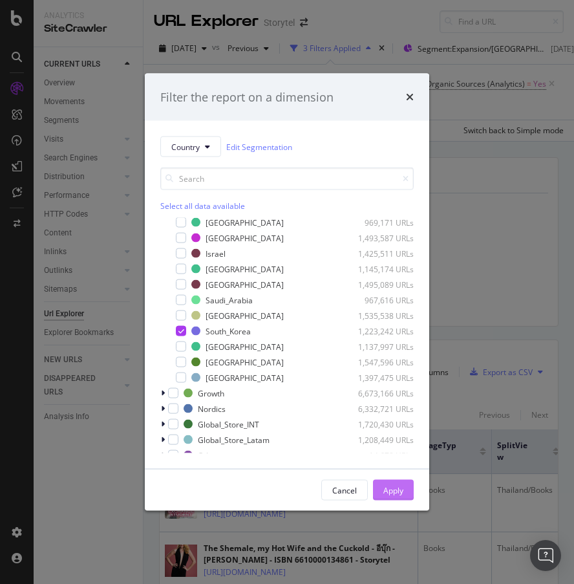
click at [380, 487] on button "Apply" at bounding box center [393, 490] width 41 height 21
